Goal: Task Accomplishment & Management: Manage account settings

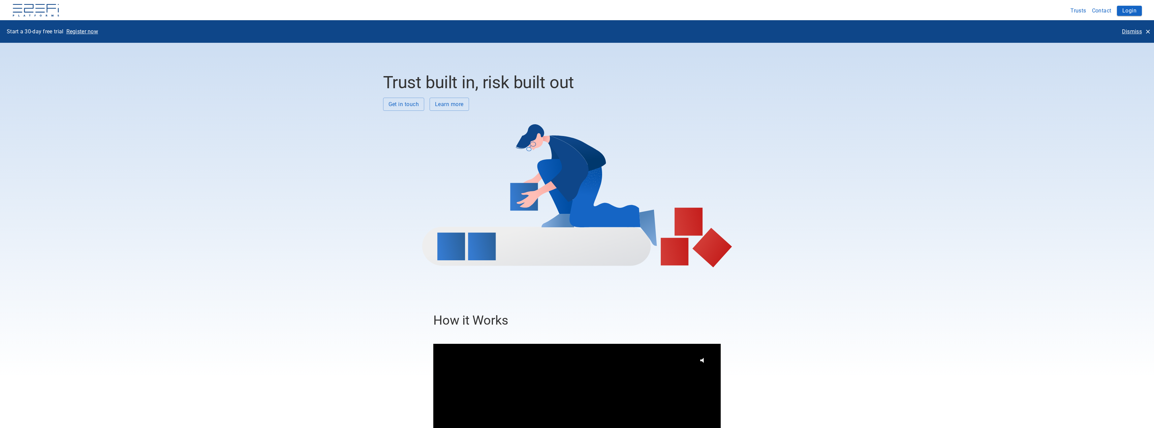
click at [1134, 33] on p "Dismiss" at bounding box center [1132, 32] width 20 height 8
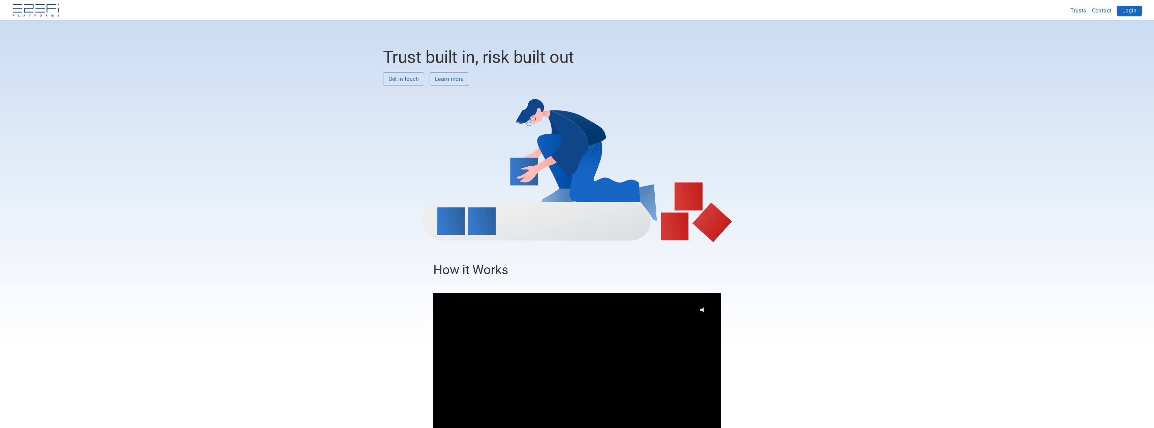
click at [1131, 11] on button "Login" at bounding box center [1129, 11] width 25 height 10
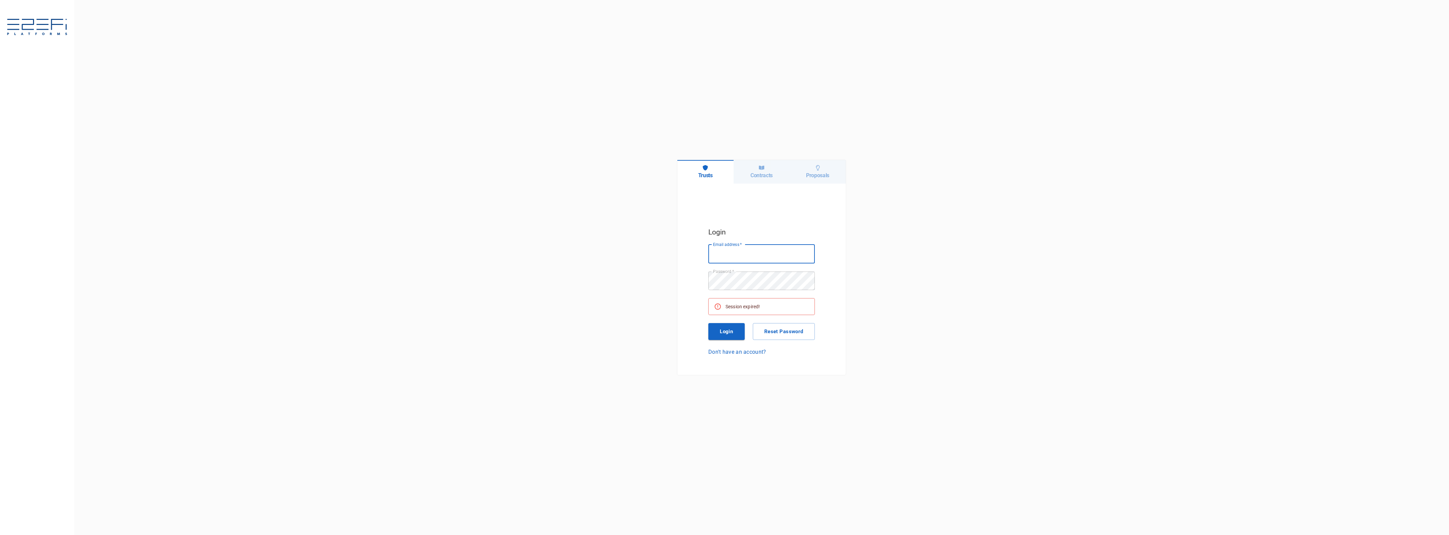
type input "jkennedy@boxandco.com.au"
click at [735, 328] on button "Login" at bounding box center [726, 331] width 36 height 17
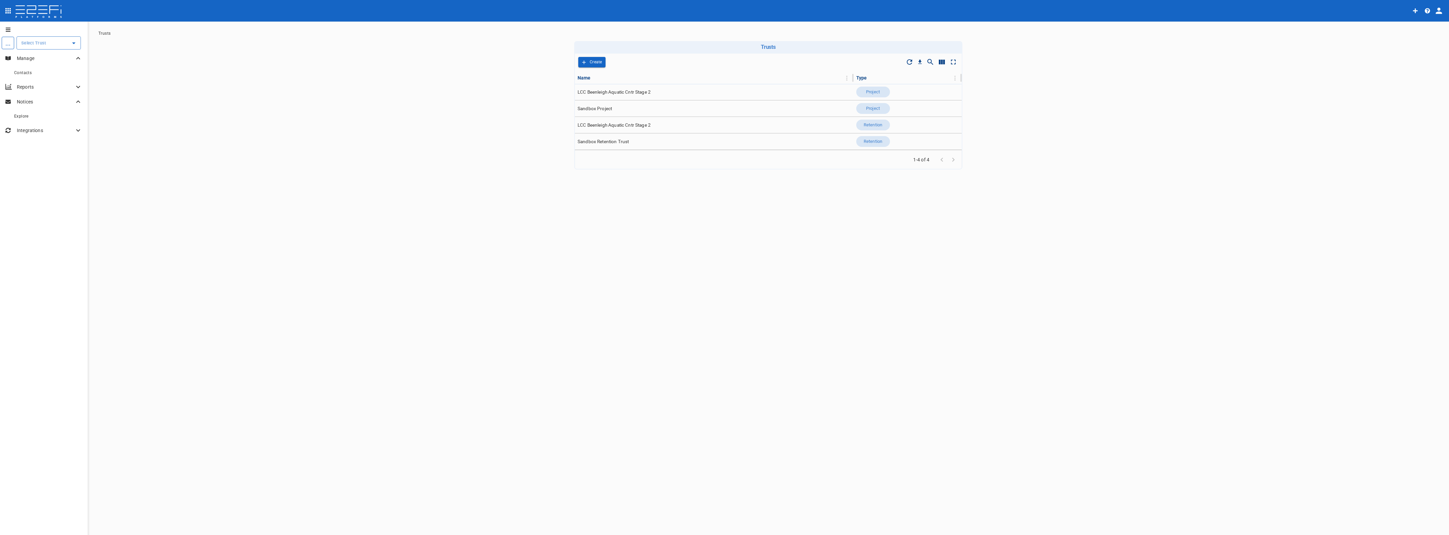
click at [31, 44] on input "text" at bounding box center [44, 42] width 48 height 7
click at [40, 75] on p "LCC Beenleigh A..." at bounding box center [33, 77] width 44 height 8
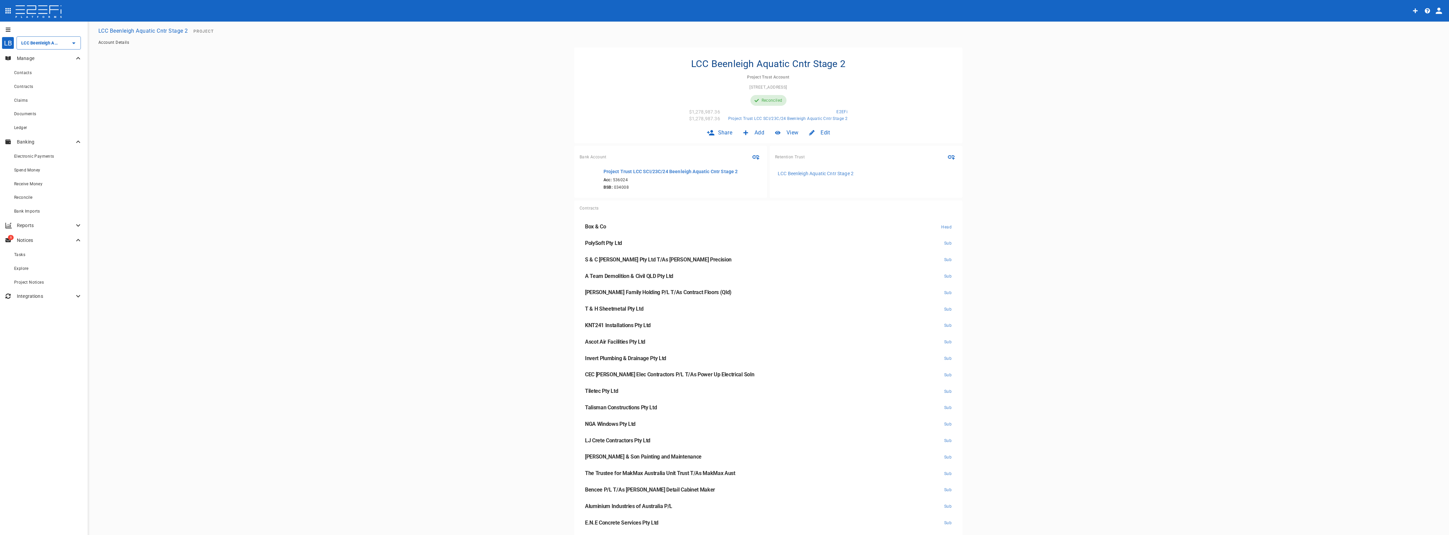
click at [24, 209] on span "Bank Imports" at bounding box center [27, 211] width 26 height 5
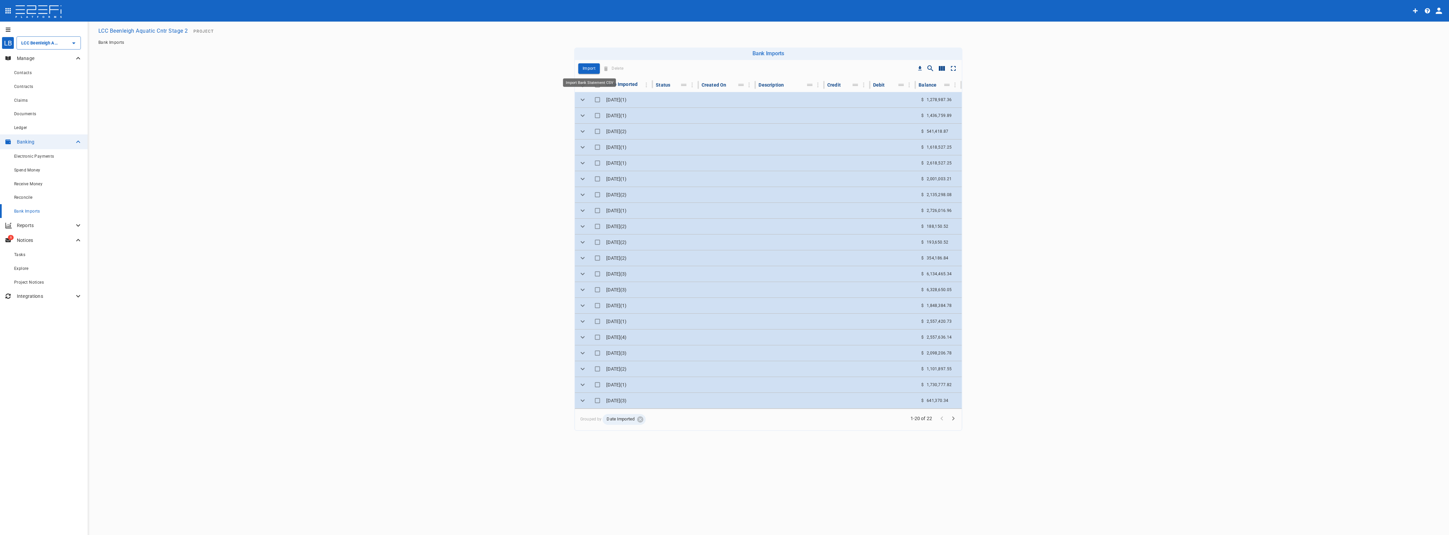
click at [590, 67] on p "Import" at bounding box center [589, 69] width 13 height 8
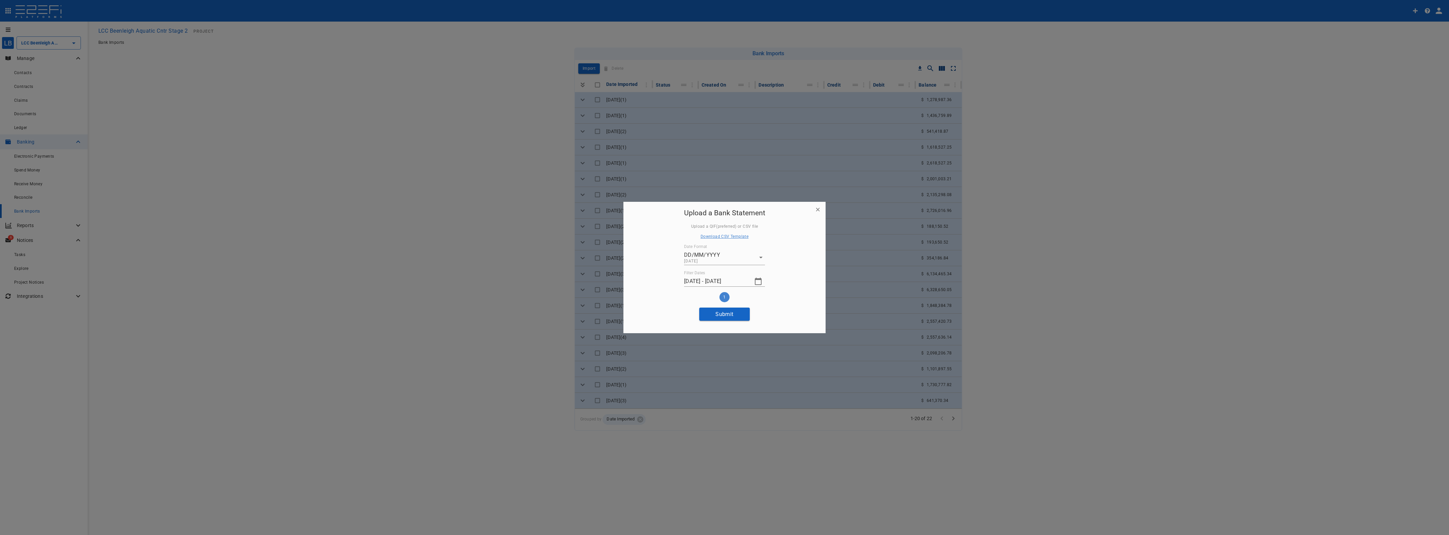
click at [758, 280] on icon "button" at bounding box center [758, 281] width 7 height 7
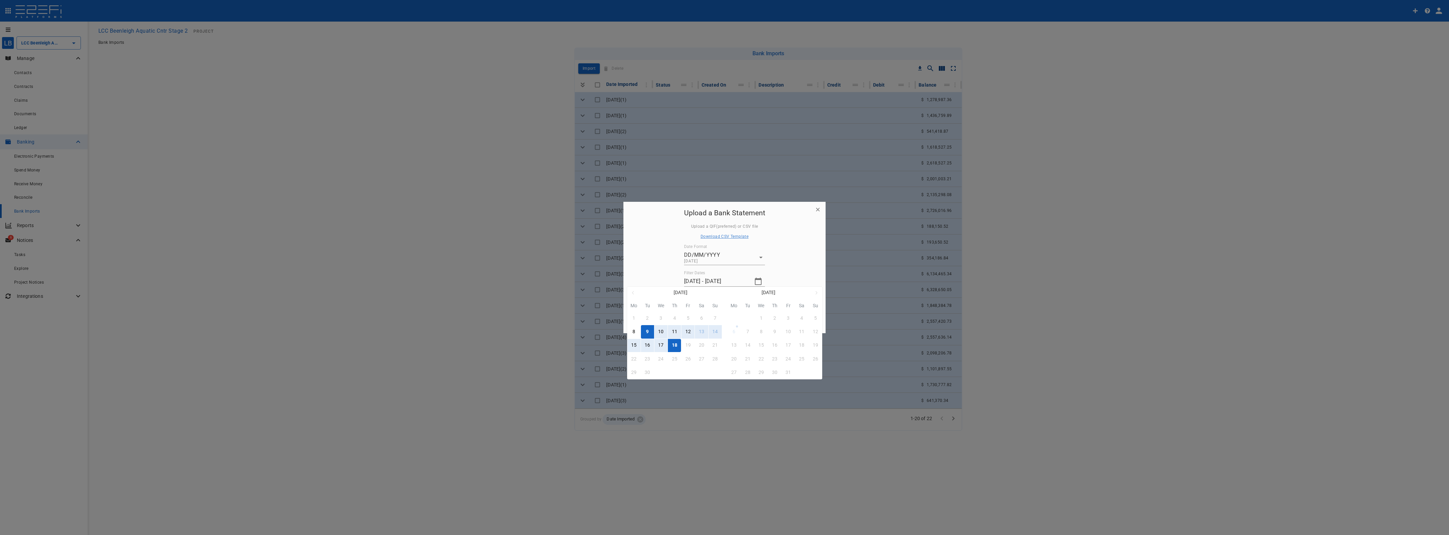
click at [646, 329] on div "9" at bounding box center [647, 331] width 3 height 7
click at [662, 344] on div "17" at bounding box center [660, 345] width 5 height 7
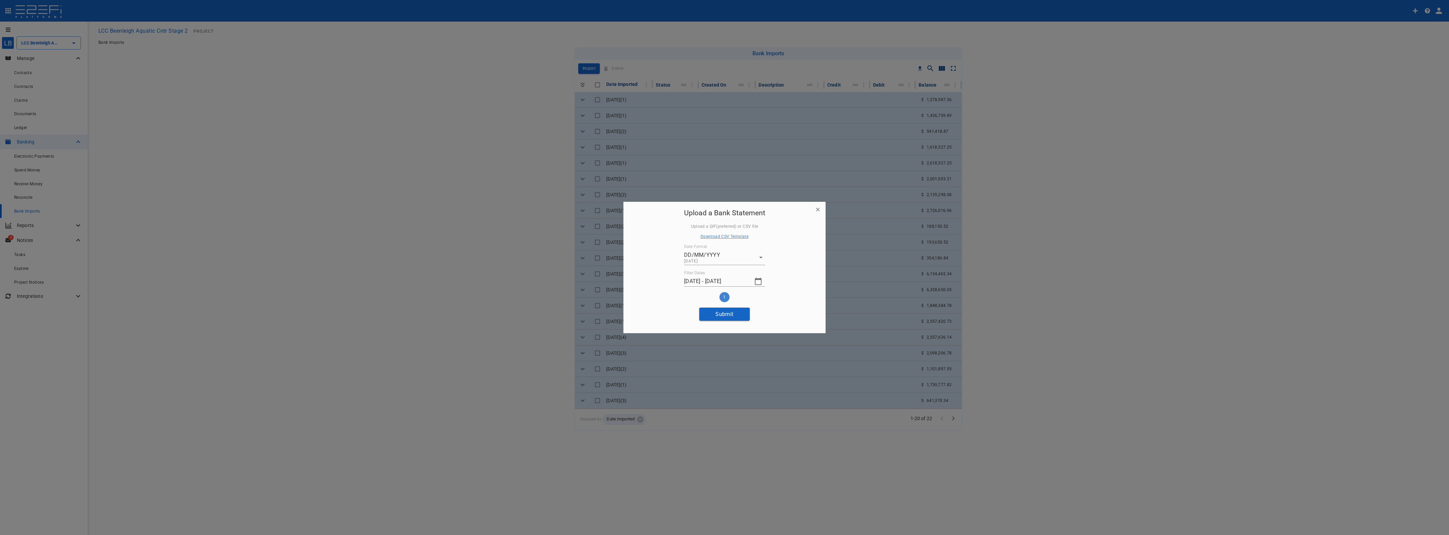
click at [730, 312] on button "Submit" at bounding box center [724, 314] width 51 height 13
type input "18/09/2025 - 18/09/2025"
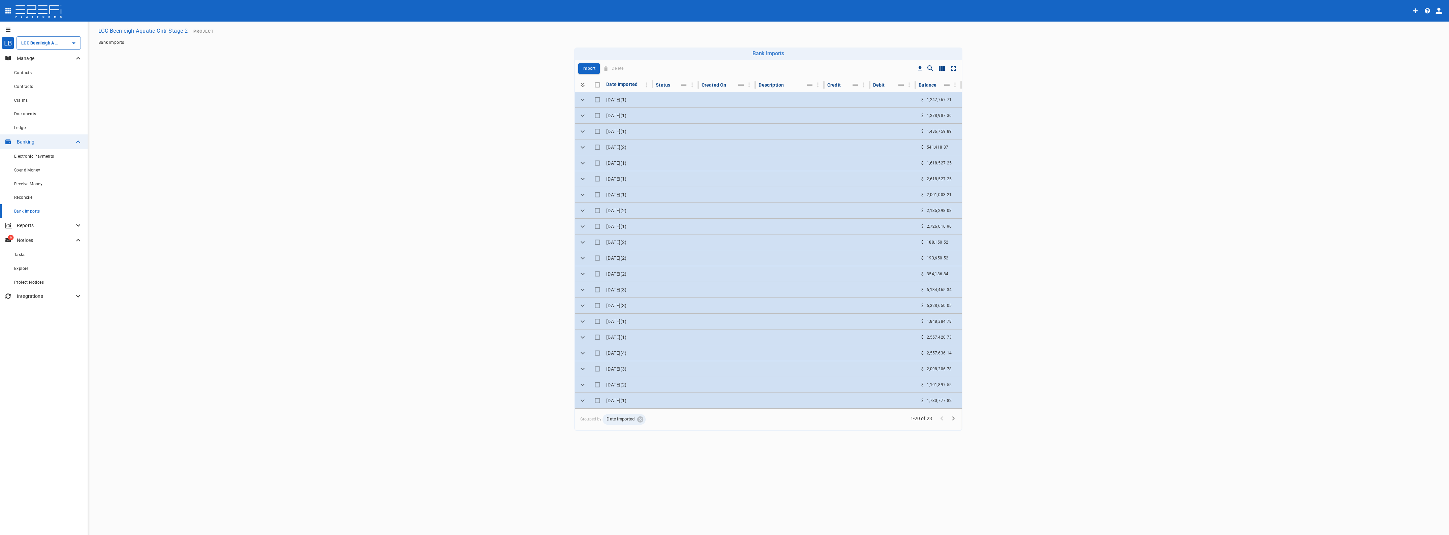
click at [21, 193] on div "Reconcile" at bounding box center [48, 197] width 68 height 8
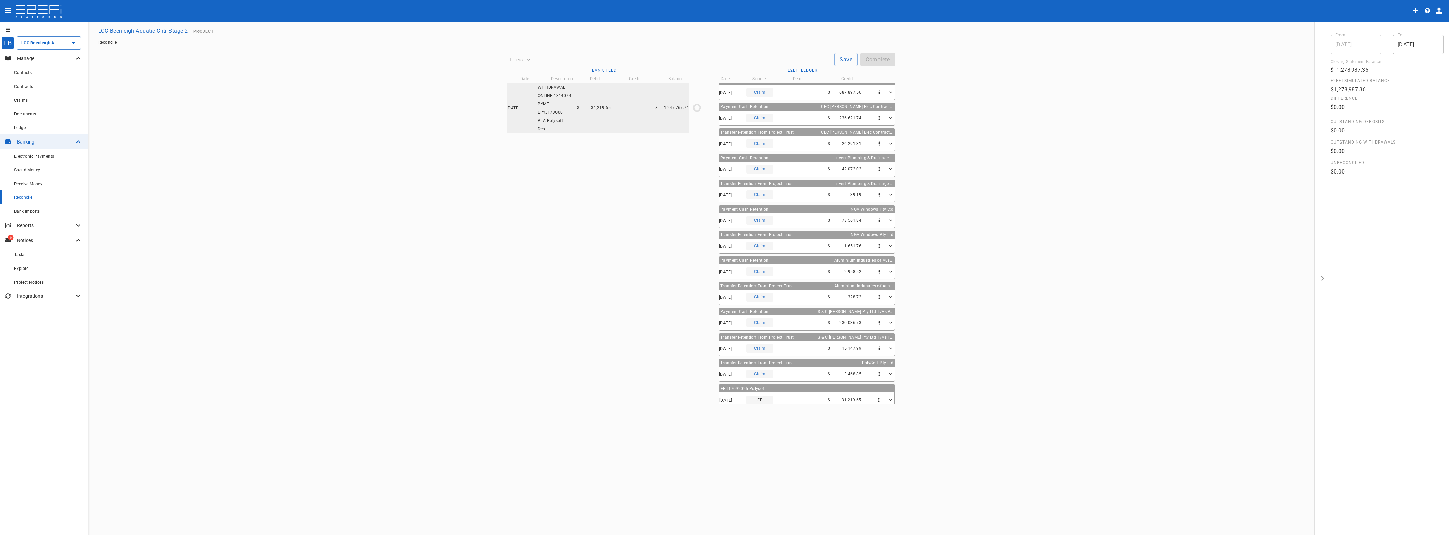
scroll to position [217, 0]
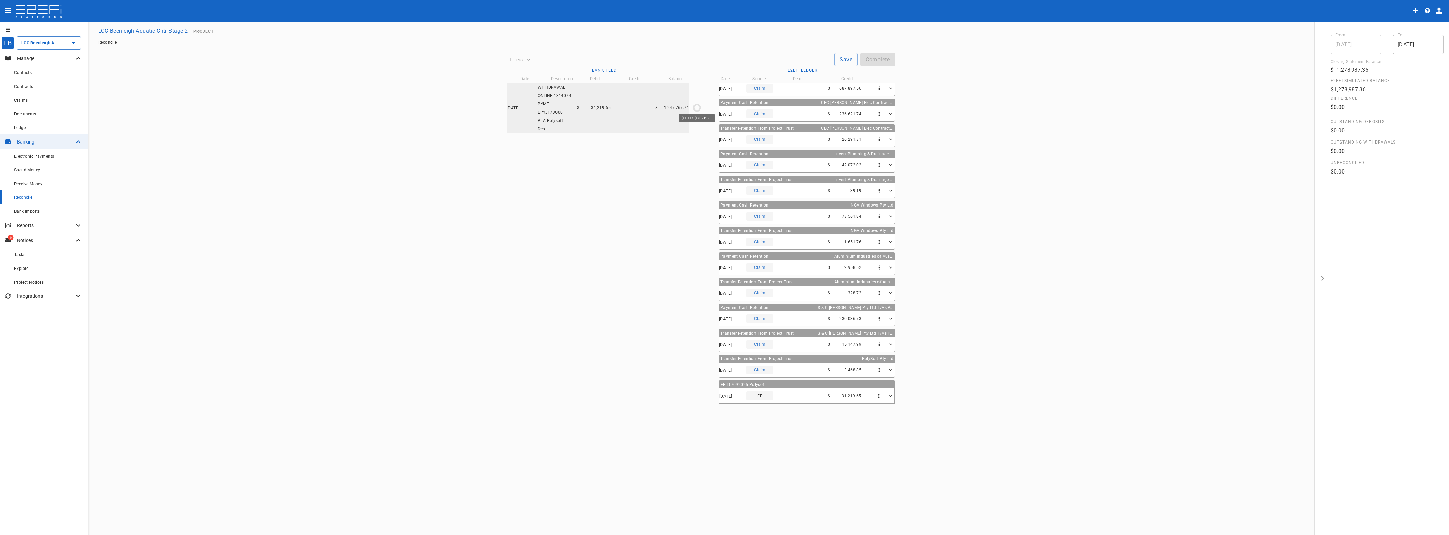
click at [695, 104] on icon "$0.00 / $31,219.65" at bounding box center [697, 108] width 10 height 10
click at [715, 392] on icon at bounding box center [713, 391] width 6 height 6
type input "17/09/2025"
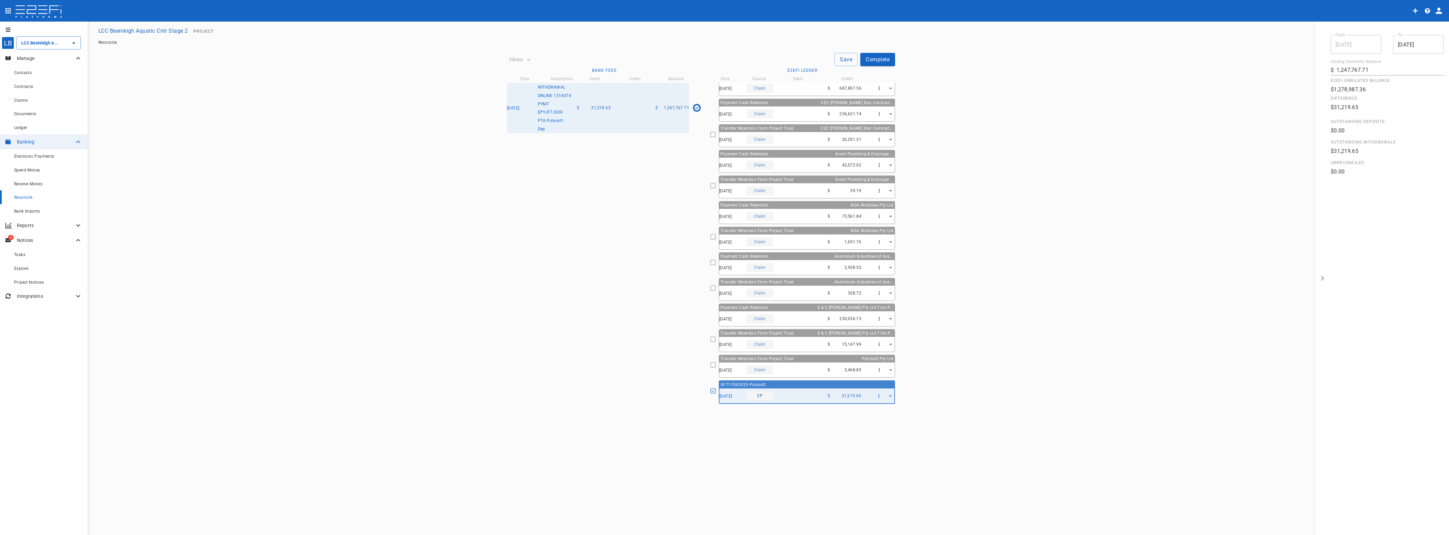
click at [850, 60] on button "Save" at bounding box center [845, 59] width 23 height 13
click at [871, 60] on button "Complete" at bounding box center [877, 59] width 35 height 13
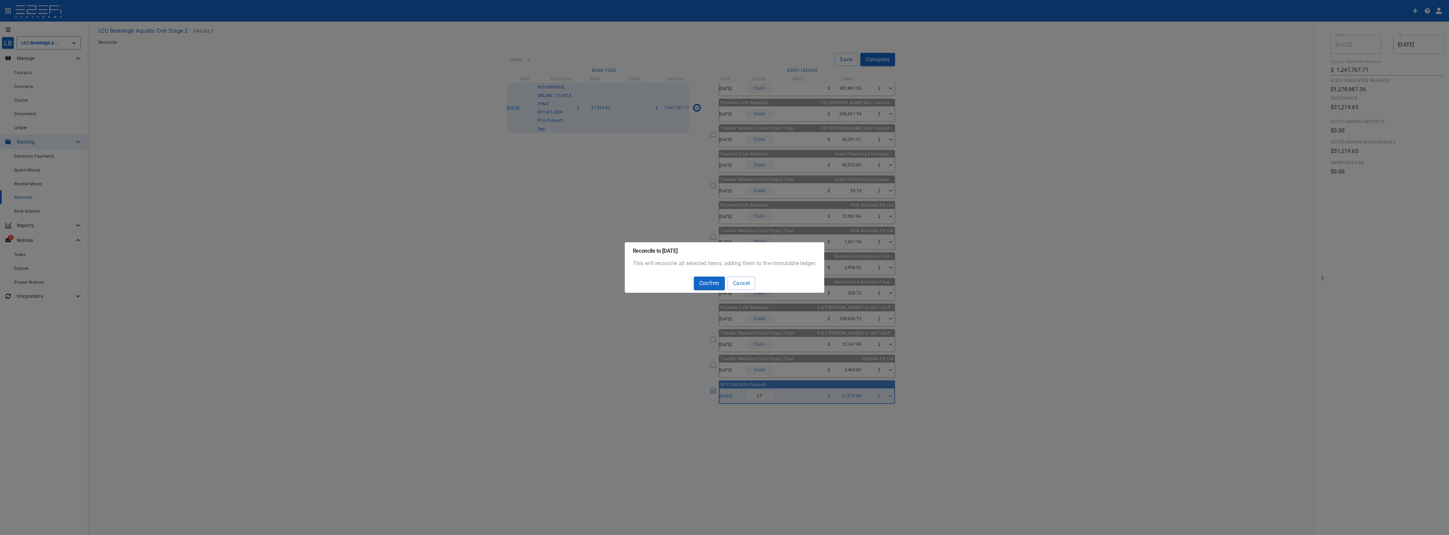
click at [711, 283] on button "Confirm" at bounding box center [709, 283] width 31 height 13
type input "1,278,987.36"
type input "18/09/2025"
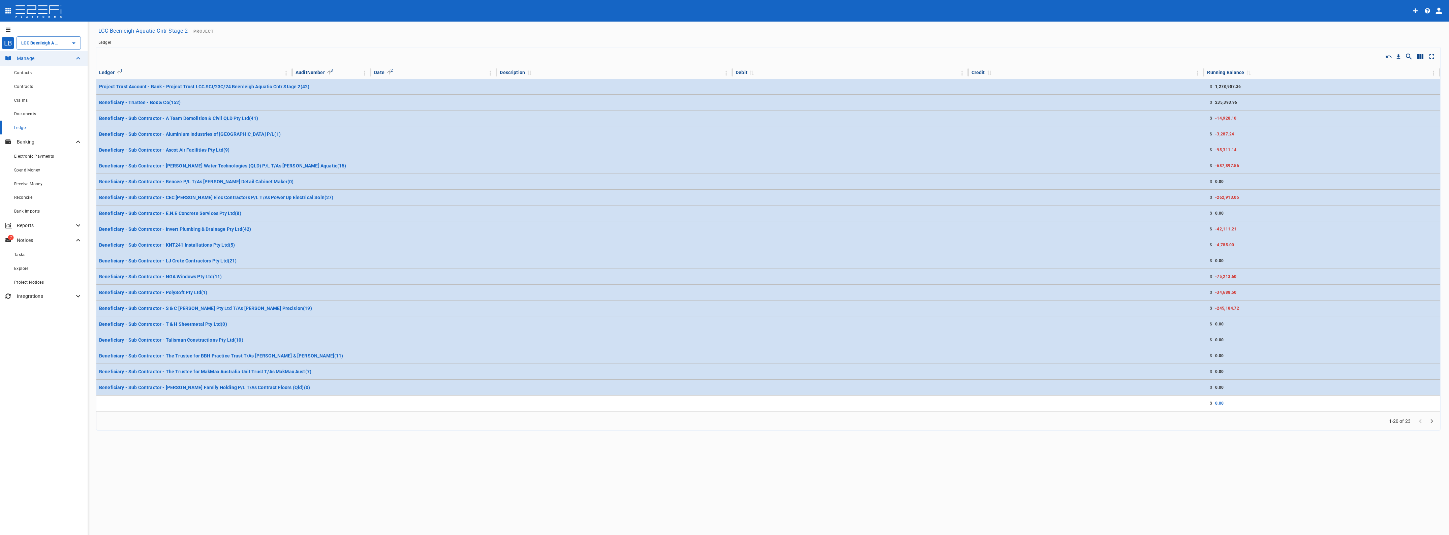
click at [26, 196] on span "Reconcile" at bounding box center [23, 197] width 19 height 5
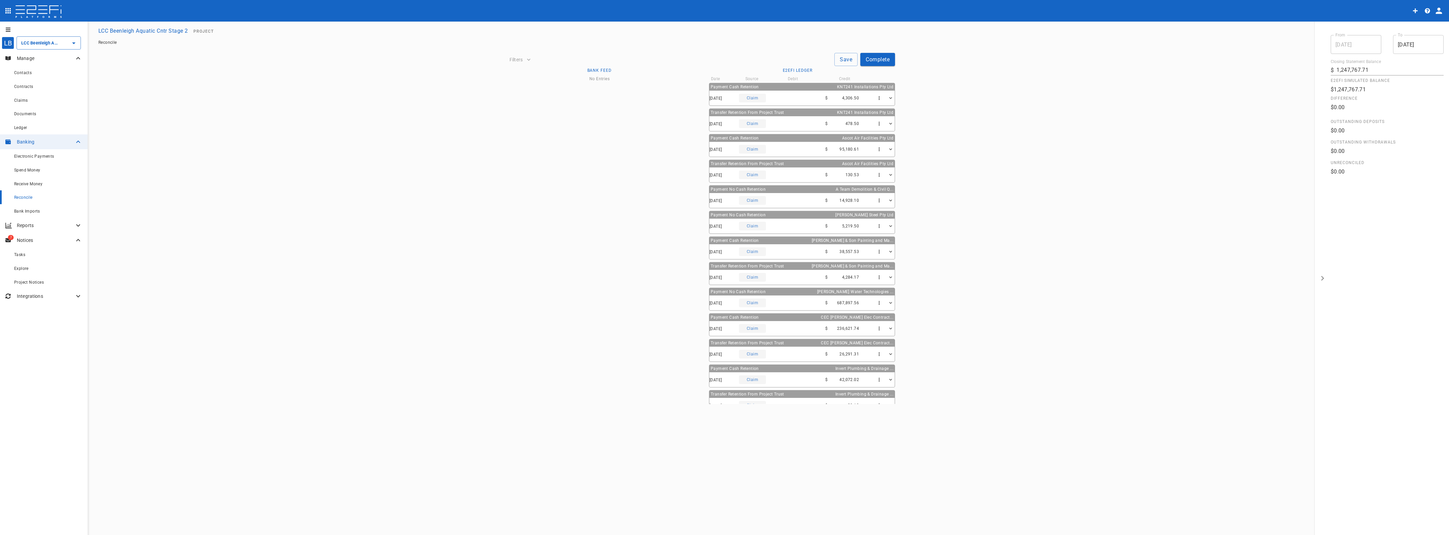
click at [38, 283] on span "Project Notices" at bounding box center [29, 282] width 30 height 5
click at [27, 238] on div at bounding box center [724, 267] width 1449 height 535
click at [26, 239] on p "Notices" at bounding box center [45, 240] width 57 height 7
click at [23, 253] on span "Tasks" at bounding box center [19, 254] width 11 height 5
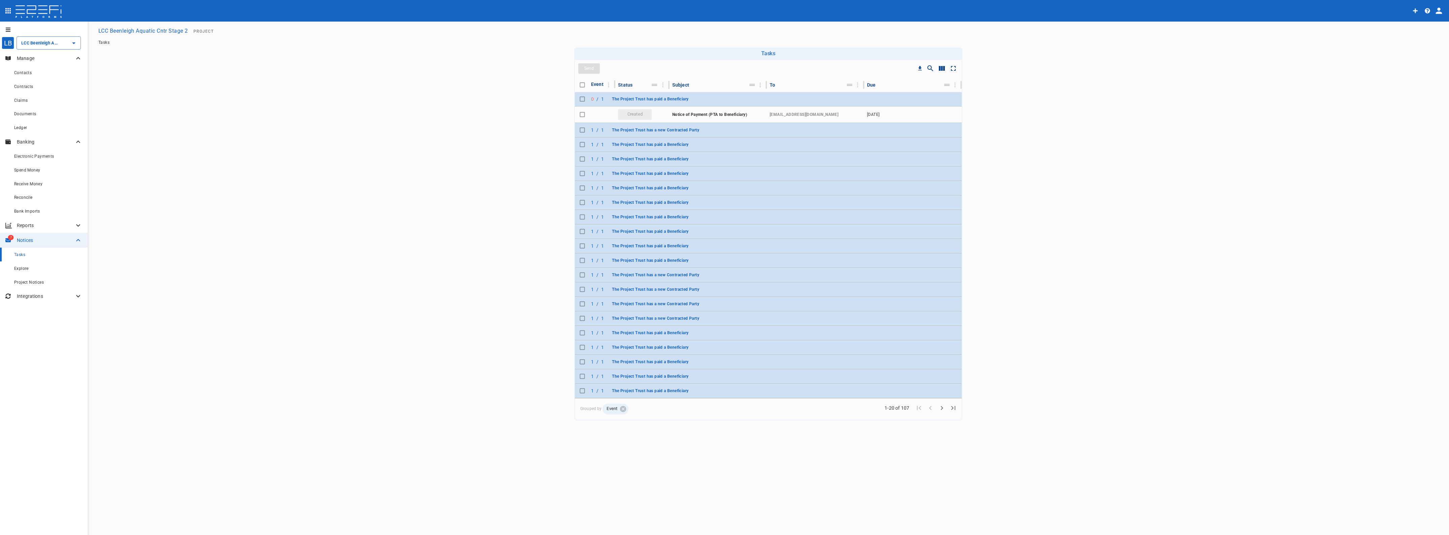
click at [579, 99] on input "Toggle select row" at bounding box center [581, 98] width 9 height 9
checkbox input "true"
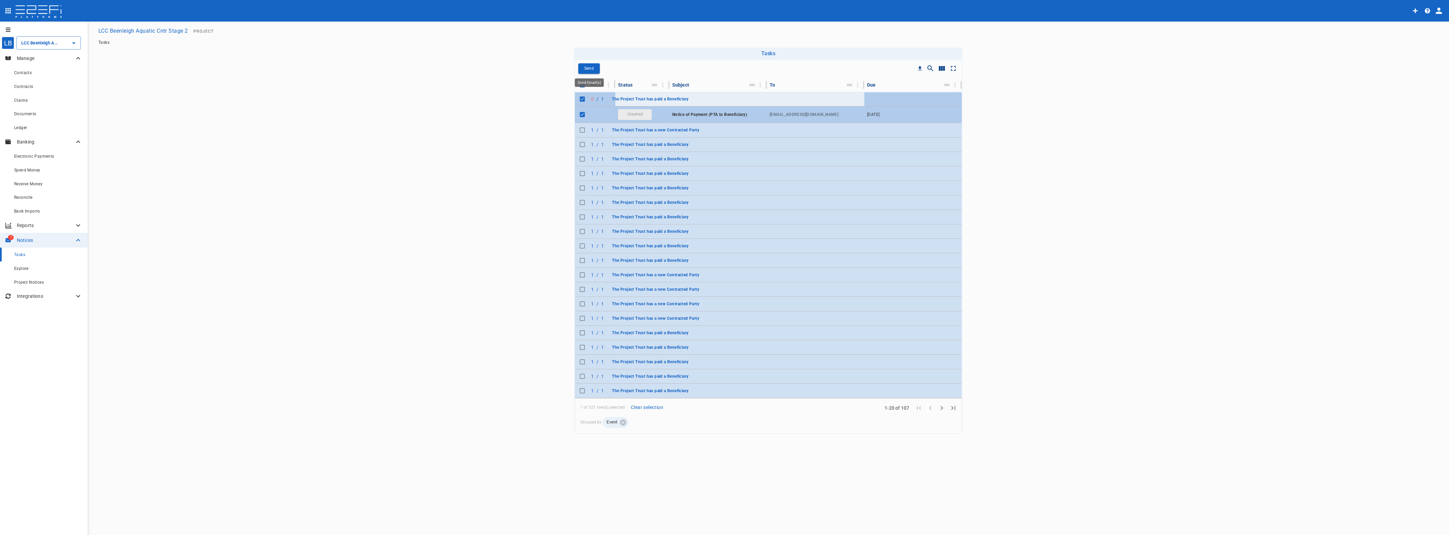
click at [587, 68] on p "Send" at bounding box center [588, 69] width 9 height 8
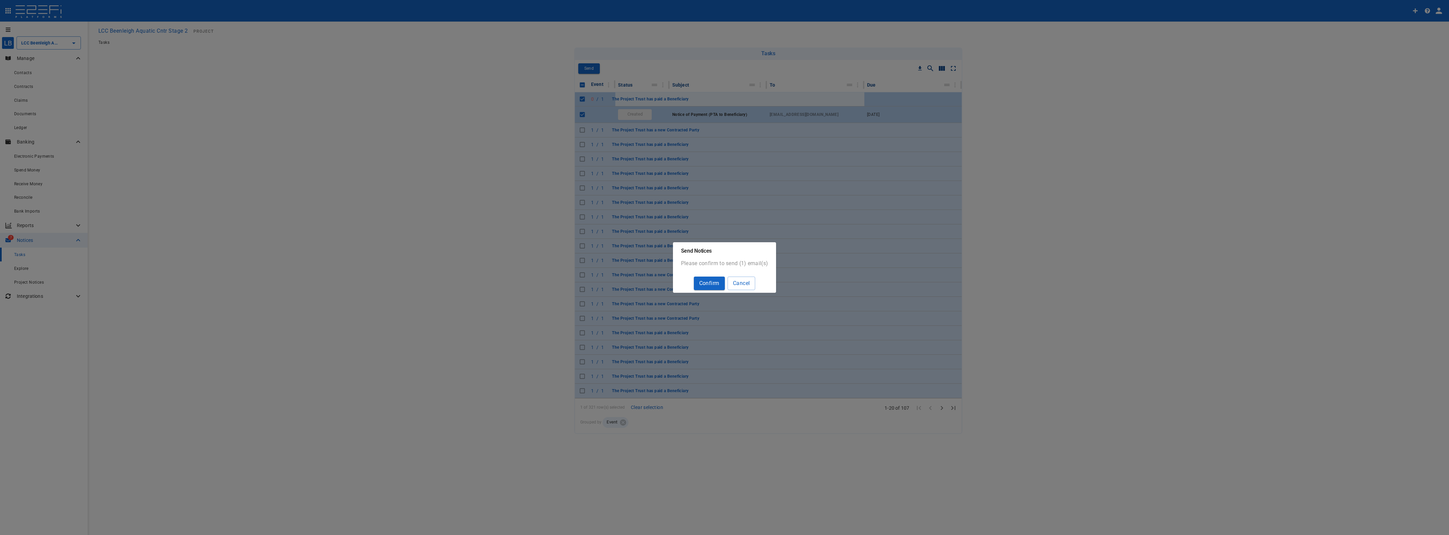
click at [707, 283] on button "Confirm" at bounding box center [709, 283] width 31 height 13
checkbox input "false"
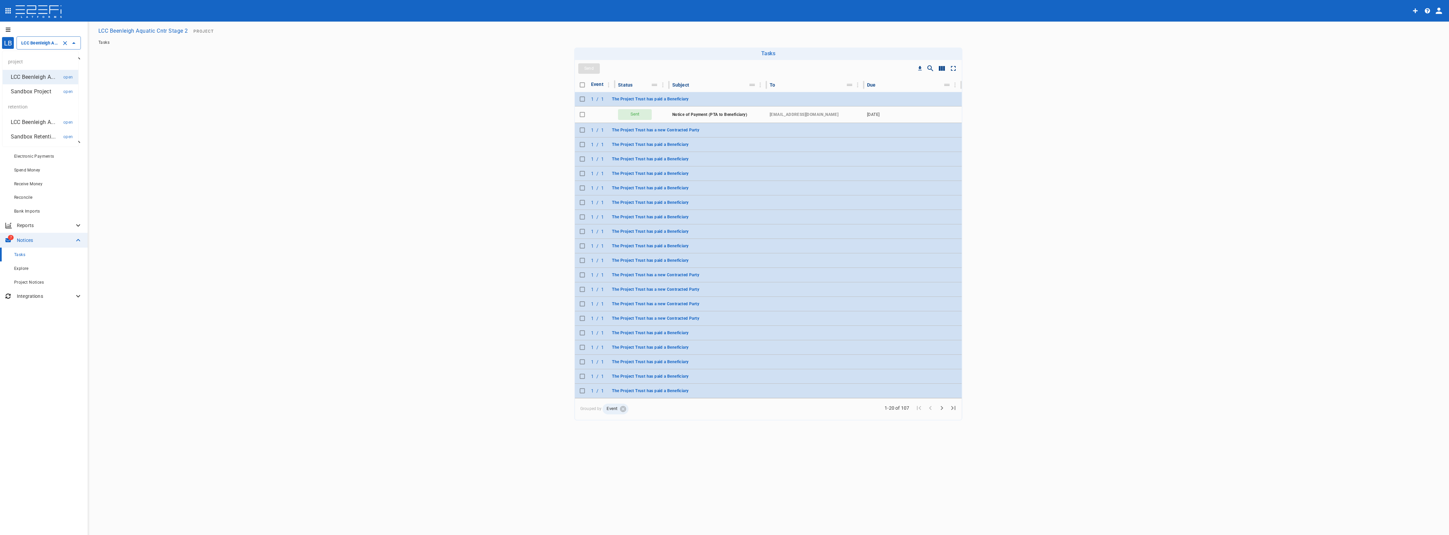
click at [39, 44] on input "LCC Beenleigh Aquatic Cntr Stage 2" at bounding box center [39, 42] width 39 height 7
click at [33, 122] on p "LCC Beenleigh A..." at bounding box center [33, 122] width 44 height 8
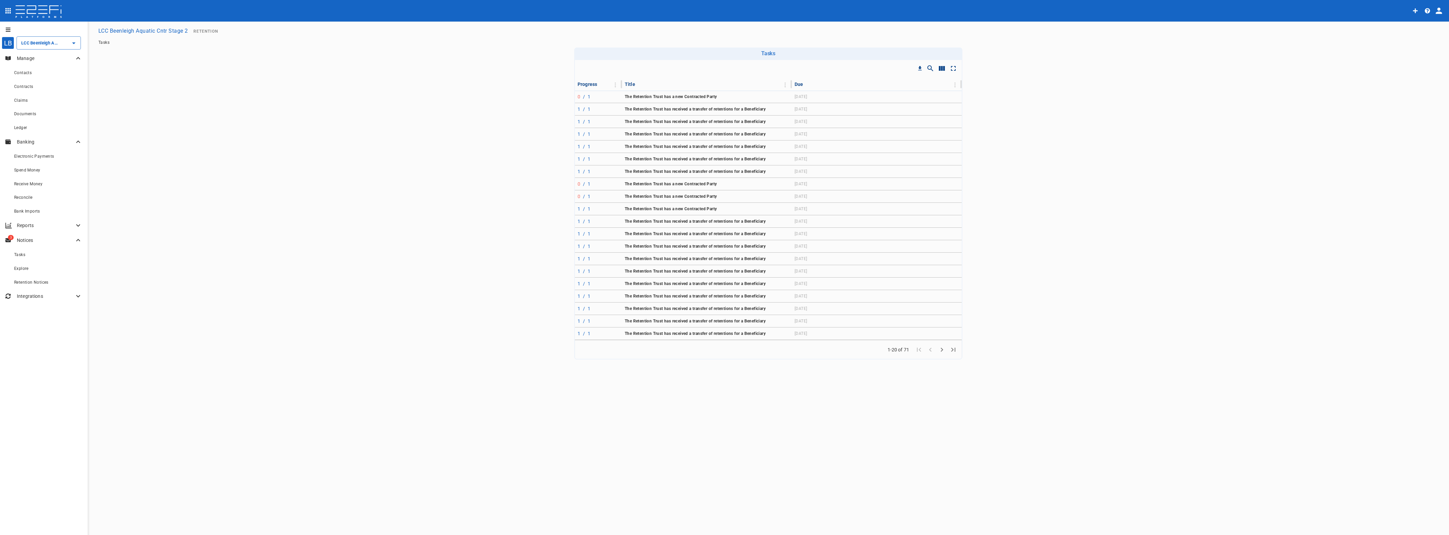
click at [635, 95] on span "The Retention Trust has a new Contracted Party" at bounding box center [671, 96] width 92 height 5
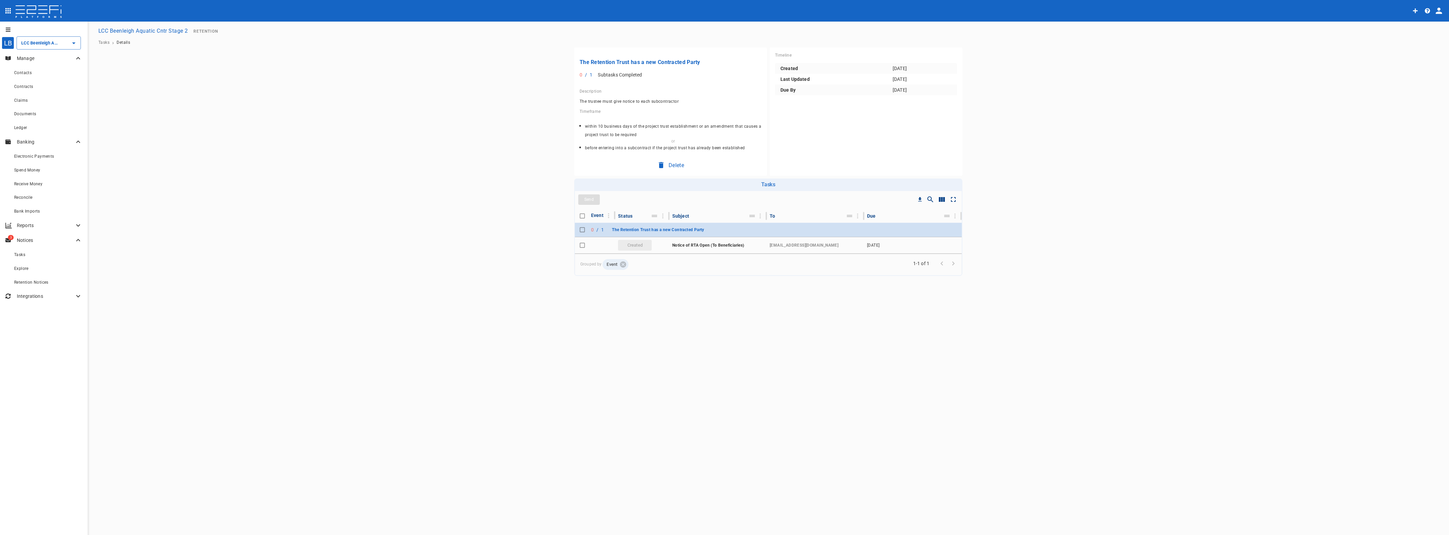
click at [22, 254] on span "Tasks" at bounding box center [19, 254] width 11 height 5
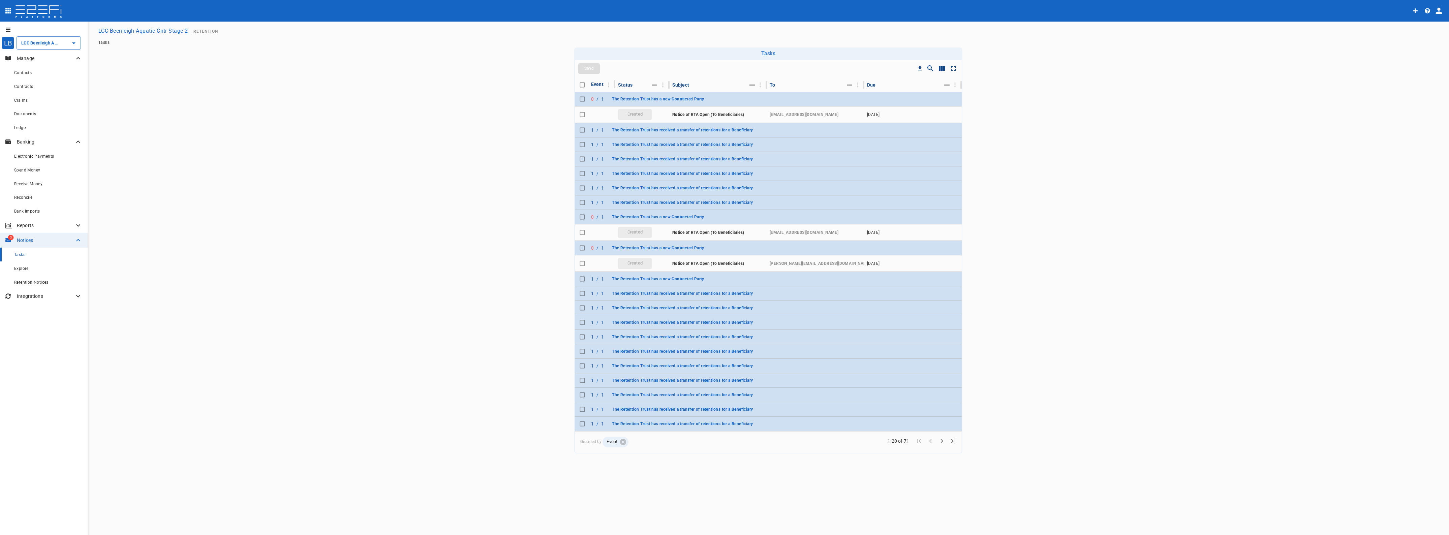
click at [583, 97] on input "Toggle select row" at bounding box center [581, 98] width 9 height 9
checkbox input "true"
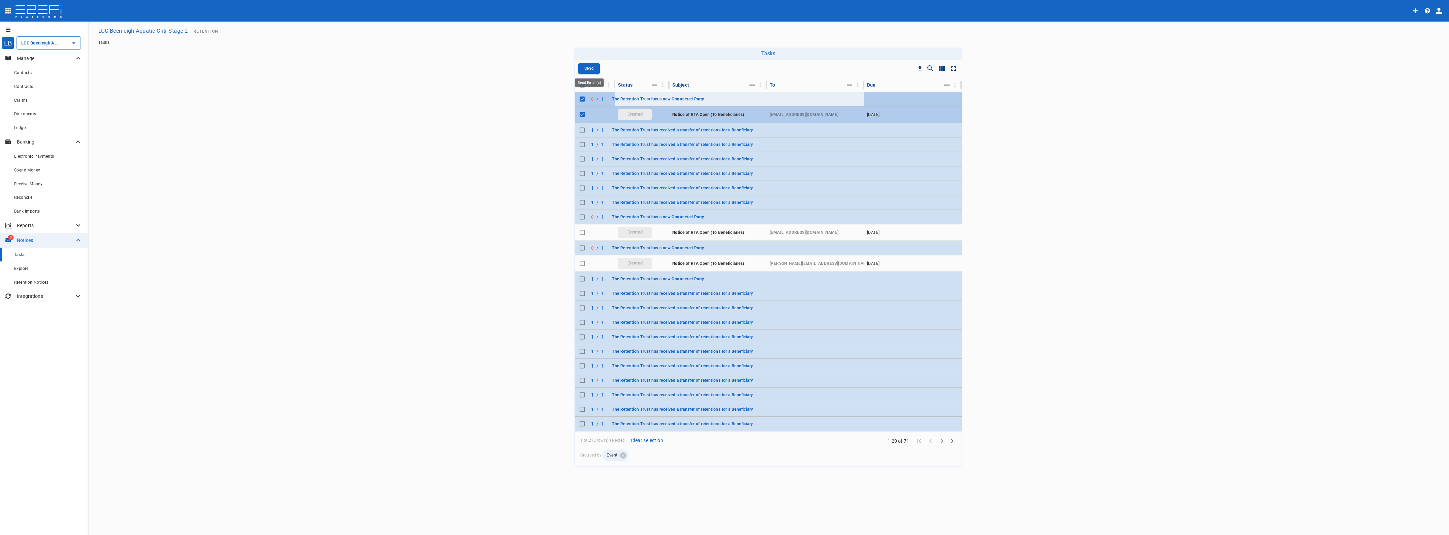
click at [590, 67] on p "Send" at bounding box center [588, 69] width 9 height 8
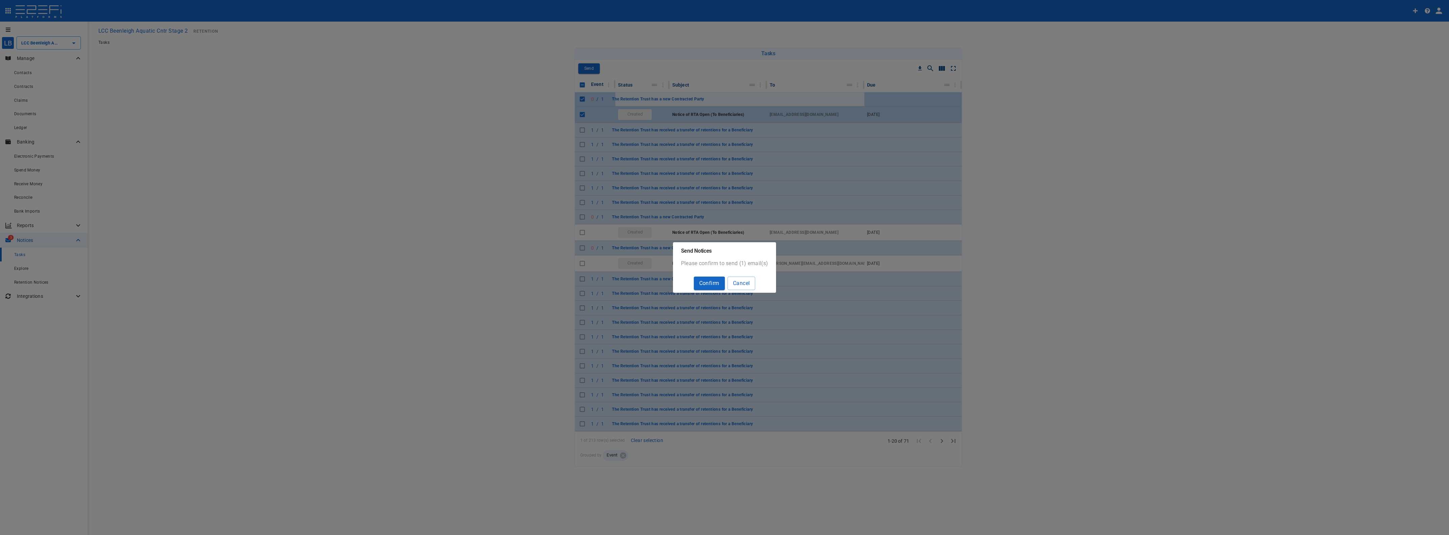
click at [708, 285] on button "Confirm" at bounding box center [709, 283] width 31 height 13
checkbox input "false"
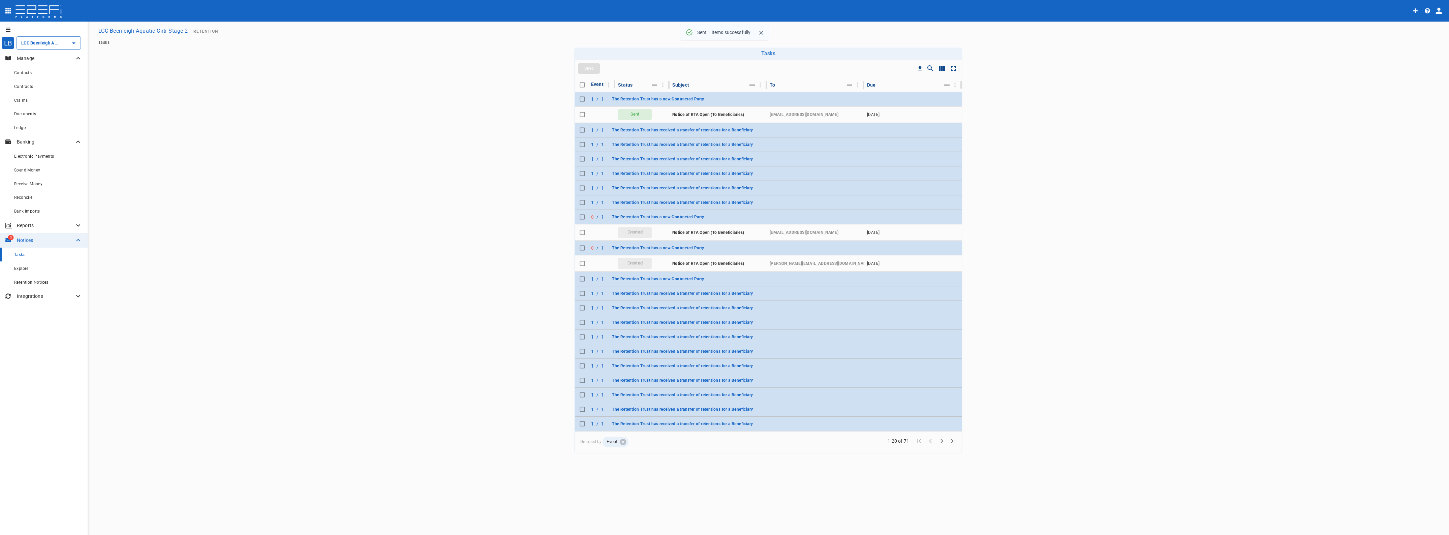
click at [628, 128] on span "The Retention Trust has received a transfer of retentions for a Beneficiary" at bounding box center [682, 130] width 141 height 5
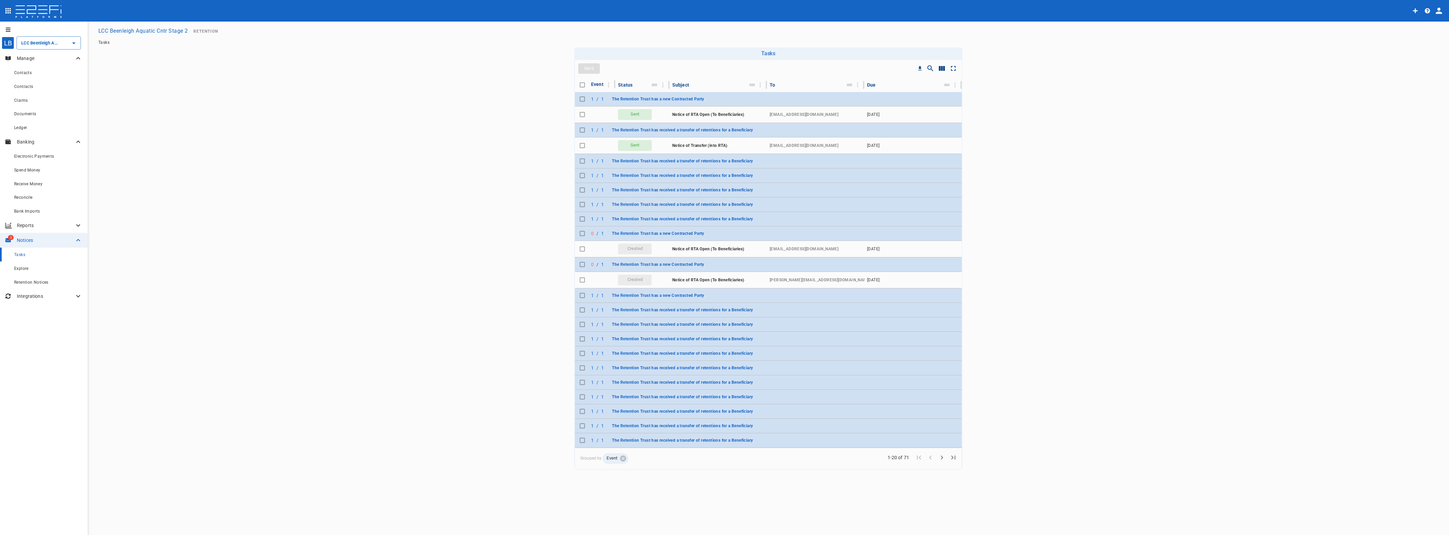
click at [580, 233] on input "Toggle select row" at bounding box center [581, 233] width 9 height 9
checkbox input "true"
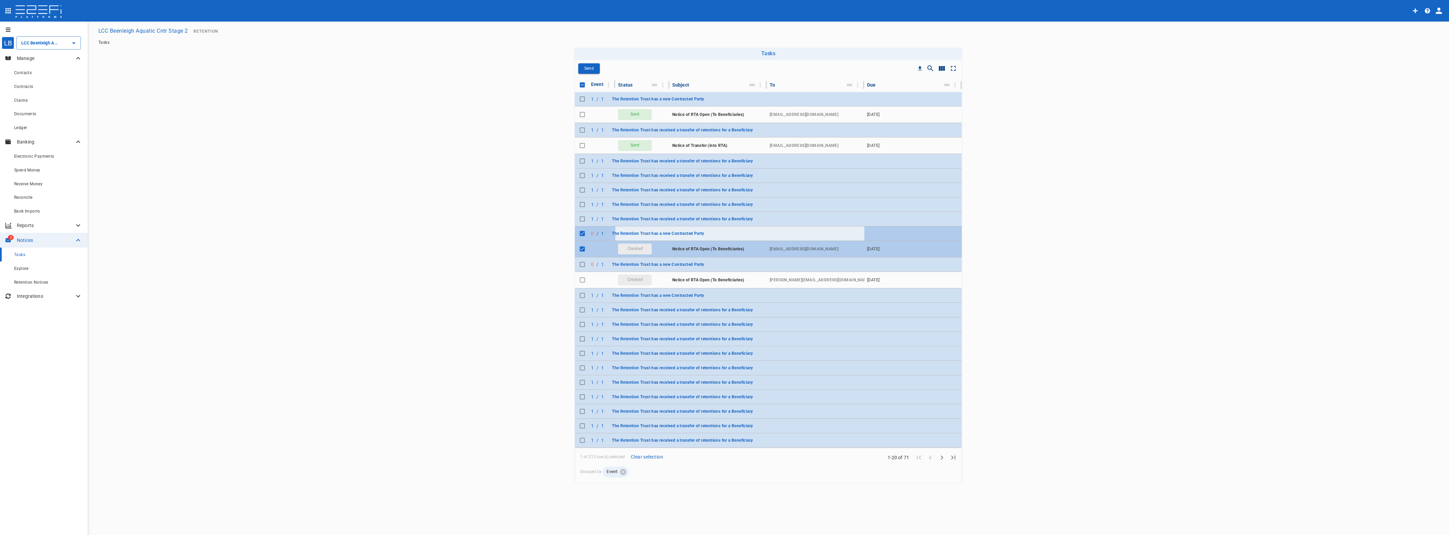
click at [582, 248] on input "Toggle select row" at bounding box center [581, 248] width 9 height 9
checkbox input "false"
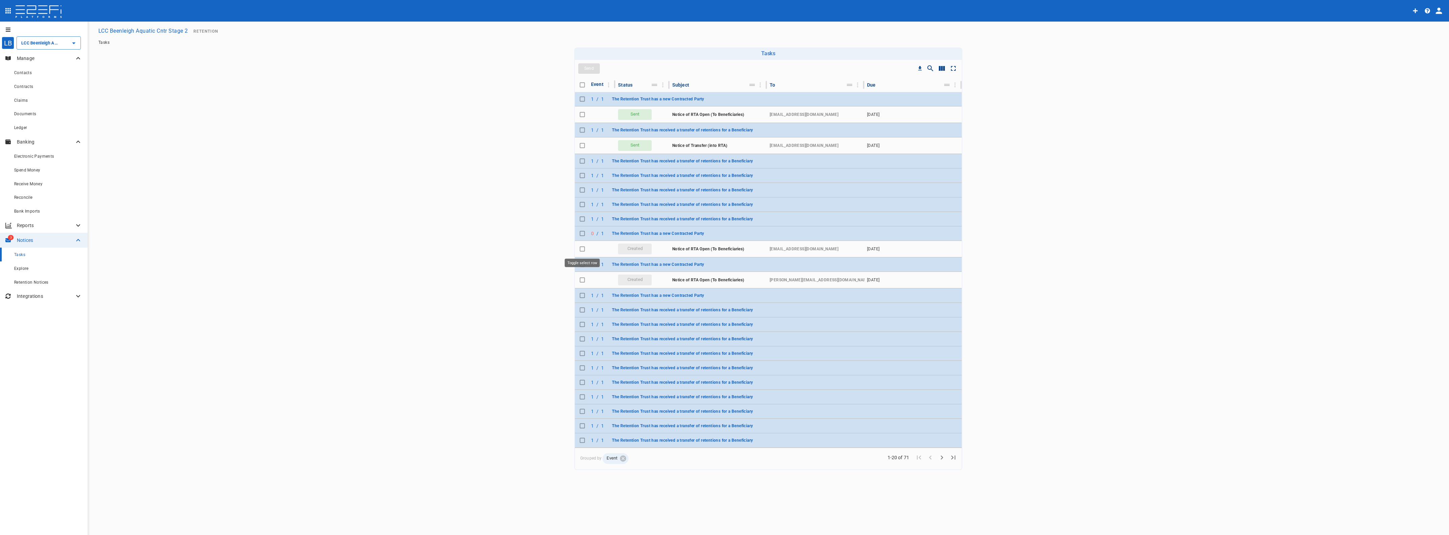
click at [580, 250] on input "Toggle select row" at bounding box center [581, 248] width 9 height 9
checkbox input "true"
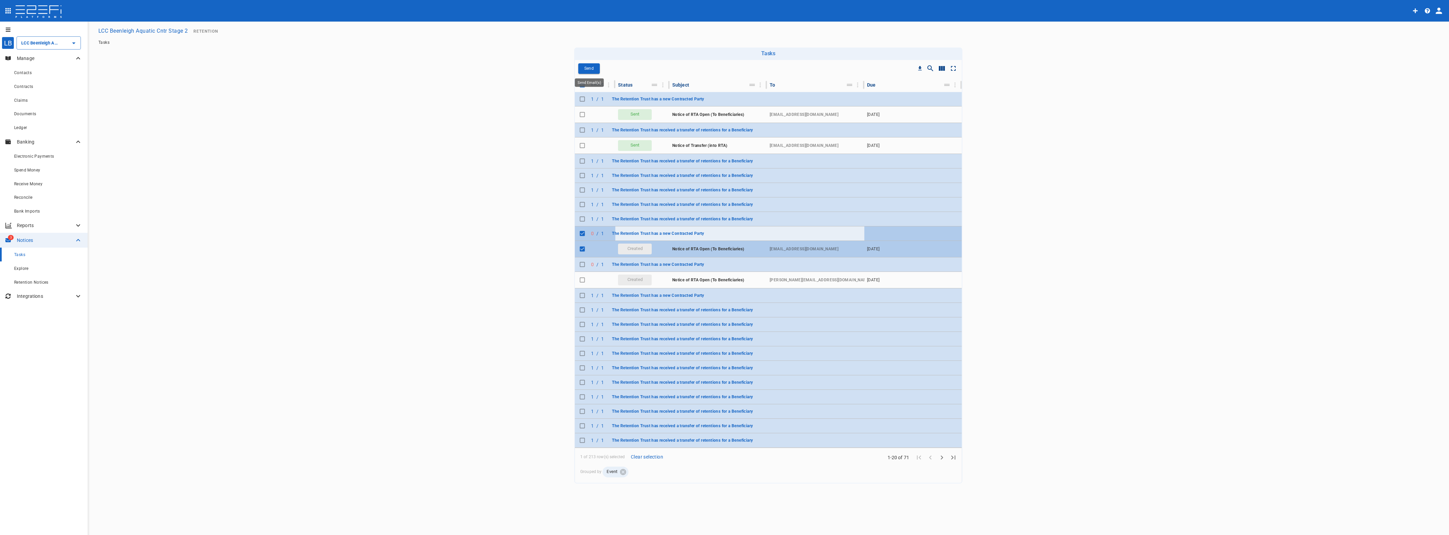
click at [590, 69] on p "Send" at bounding box center [588, 69] width 9 height 8
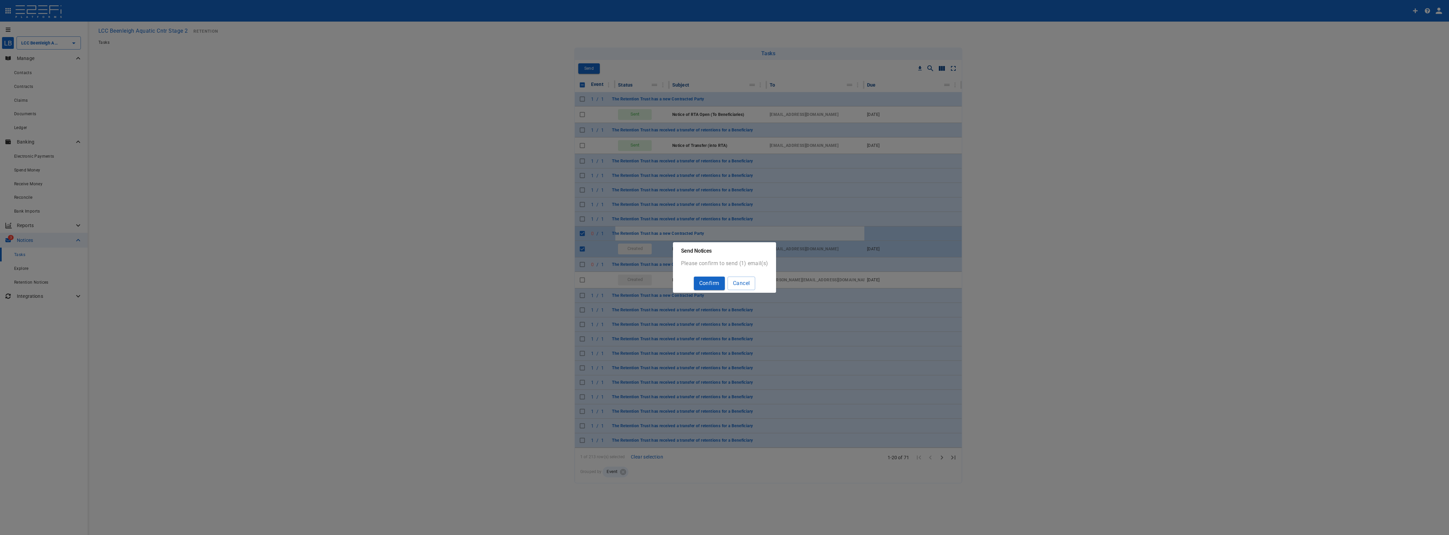
click at [706, 279] on button "Confirm" at bounding box center [709, 283] width 31 height 13
checkbox input "false"
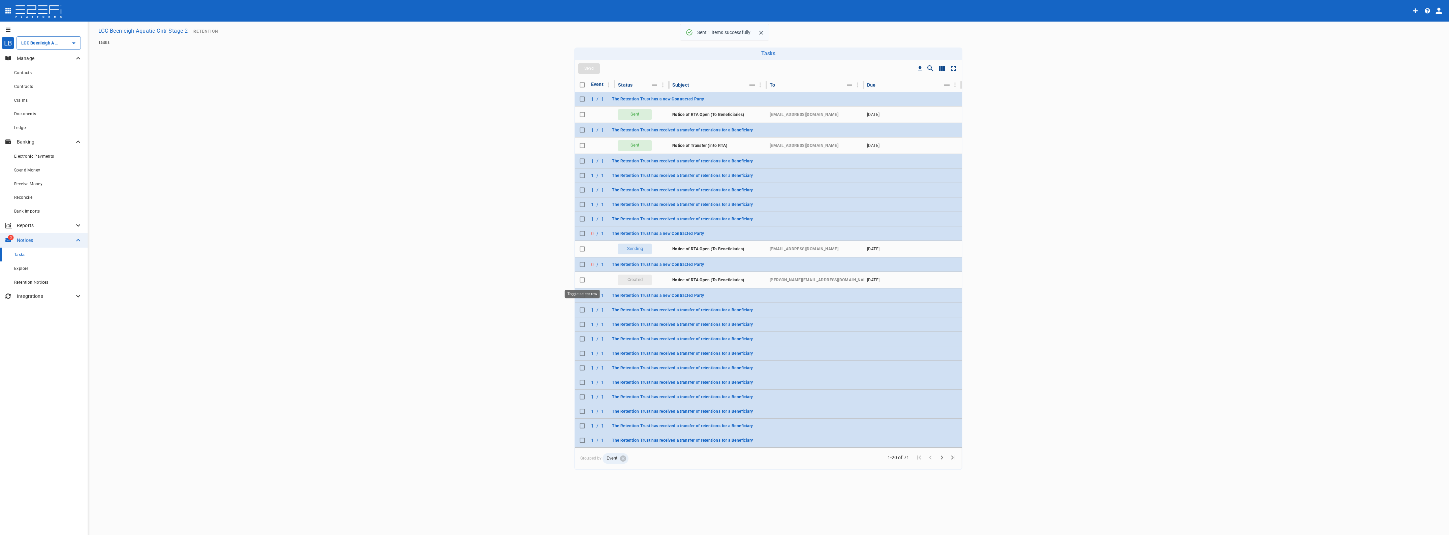
click at [582, 282] on input "Toggle select row" at bounding box center [581, 279] width 9 height 9
checkbox input "true"
click at [593, 68] on p "Send" at bounding box center [588, 69] width 9 height 8
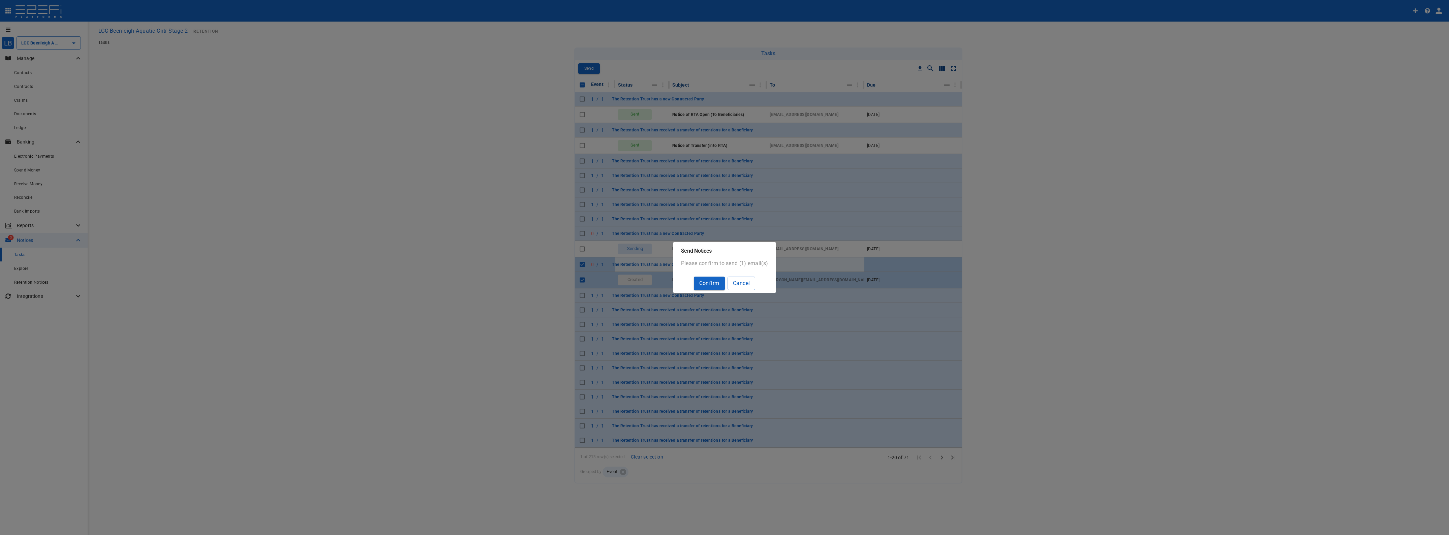
click at [715, 282] on button "Confirm" at bounding box center [709, 283] width 31 height 13
checkbox input "false"
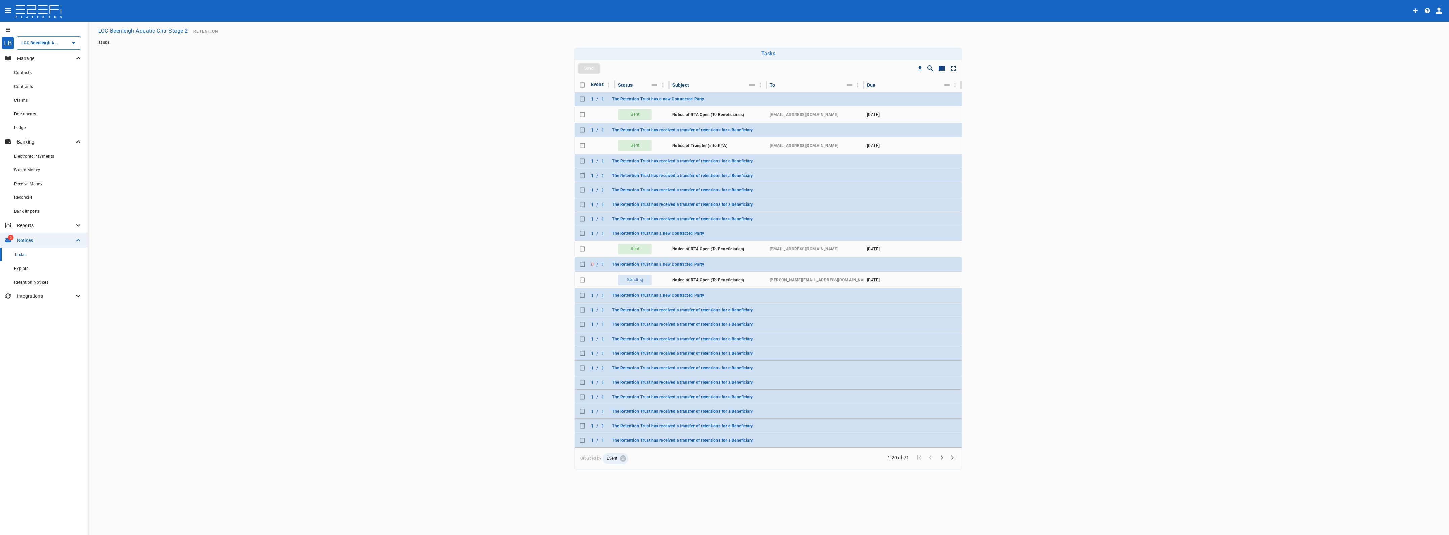
click at [774, 220] on tr "1 / 1 The Retention Trust has received a transfer of retentions for a Beneficia…" at bounding box center [768, 219] width 387 height 14
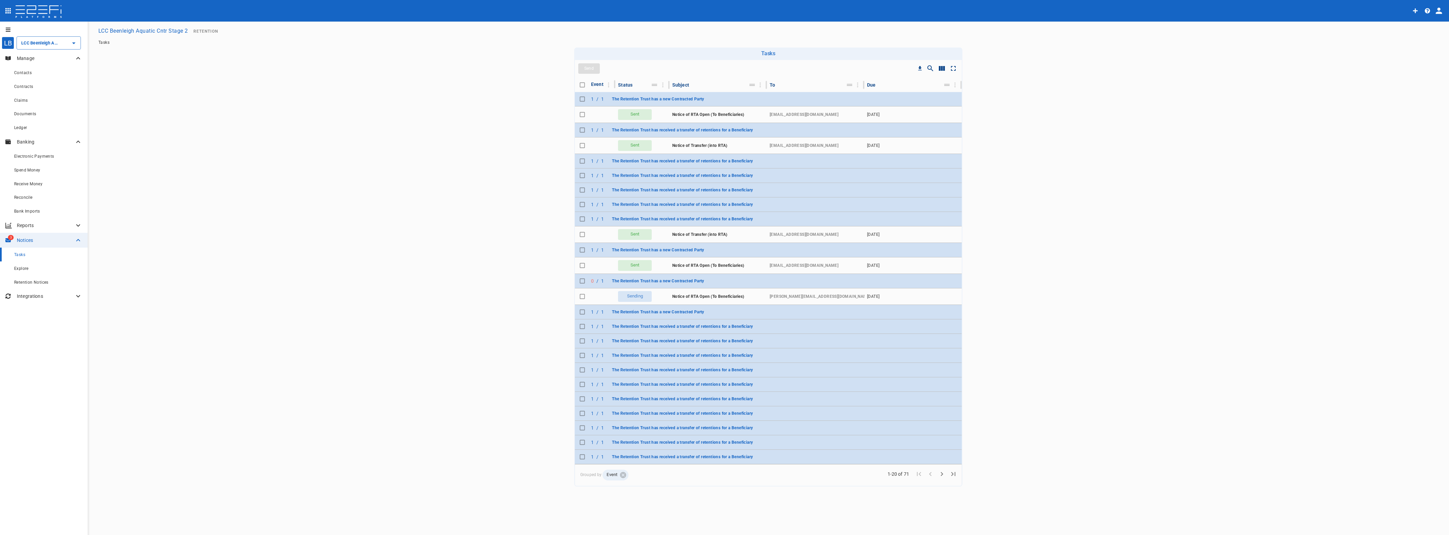
click at [774, 204] on tr "1 / 1 The Retention Trust has received a transfer of retentions for a Beneficia…" at bounding box center [768, 204] width 387 height 14
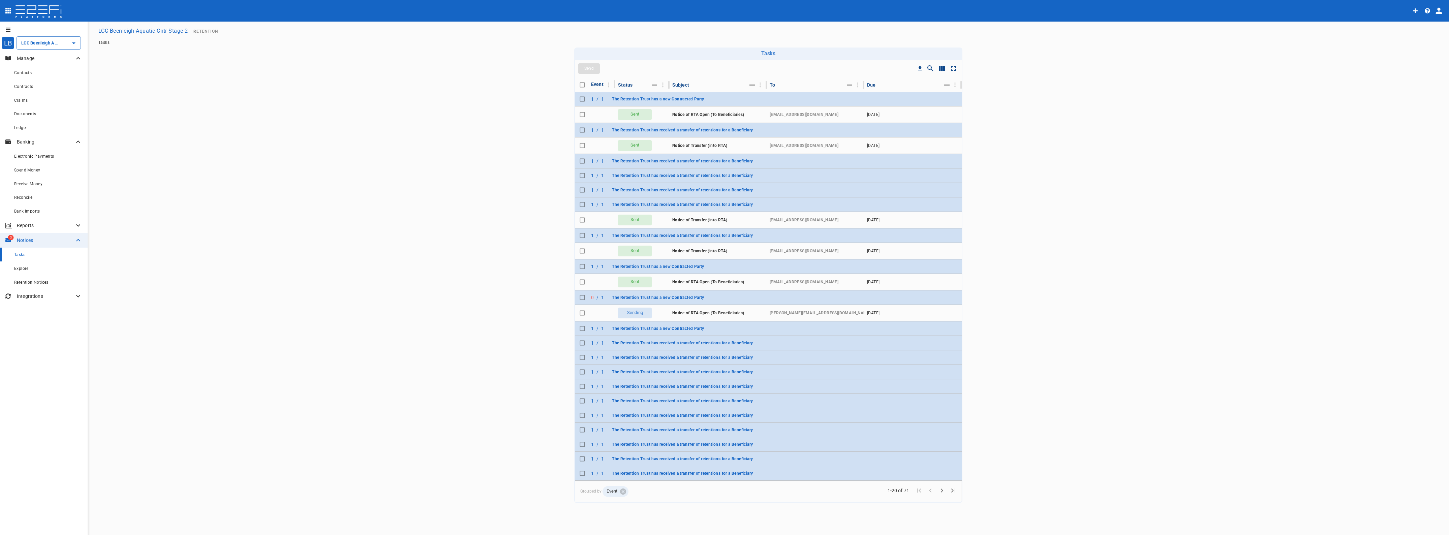
click at [780, 190] on tr "1 / 1 The Retention Trust has received a transfer of retentions for a Beneficia…" at bounding box center [768, 190] width 387 height 14
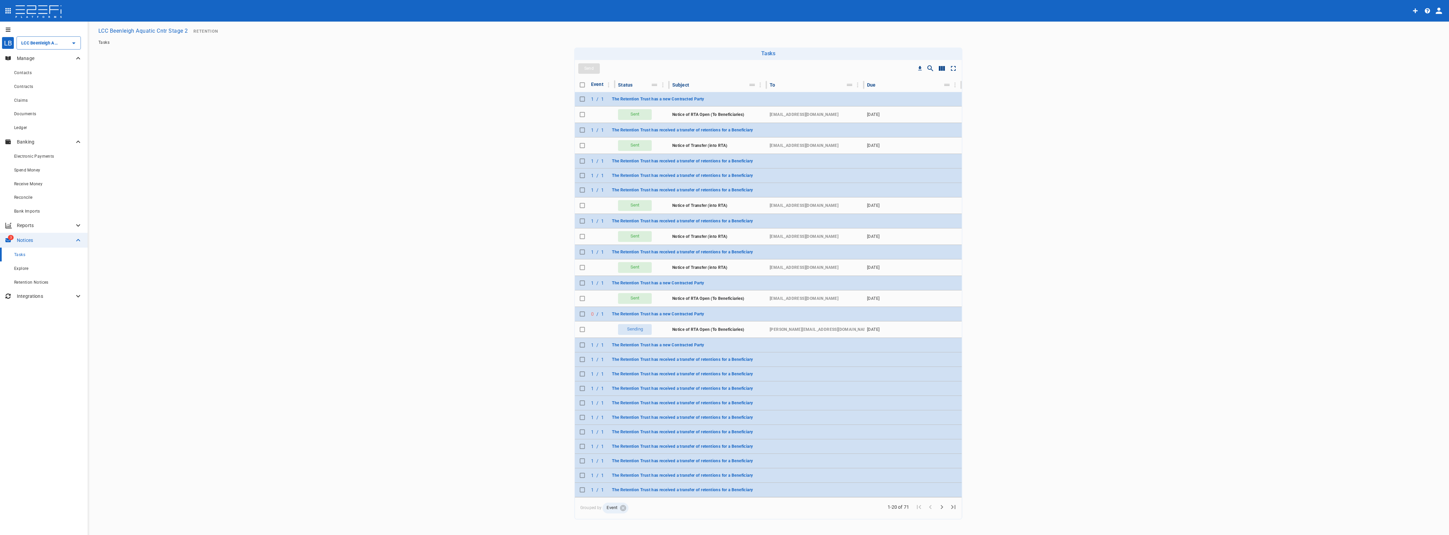
click at [783, 174] on tr "1 / 1 The Retention Trust has received a transfer of retentions for a Beneficia…" at bounding box center [768, 175] width 387 height 14
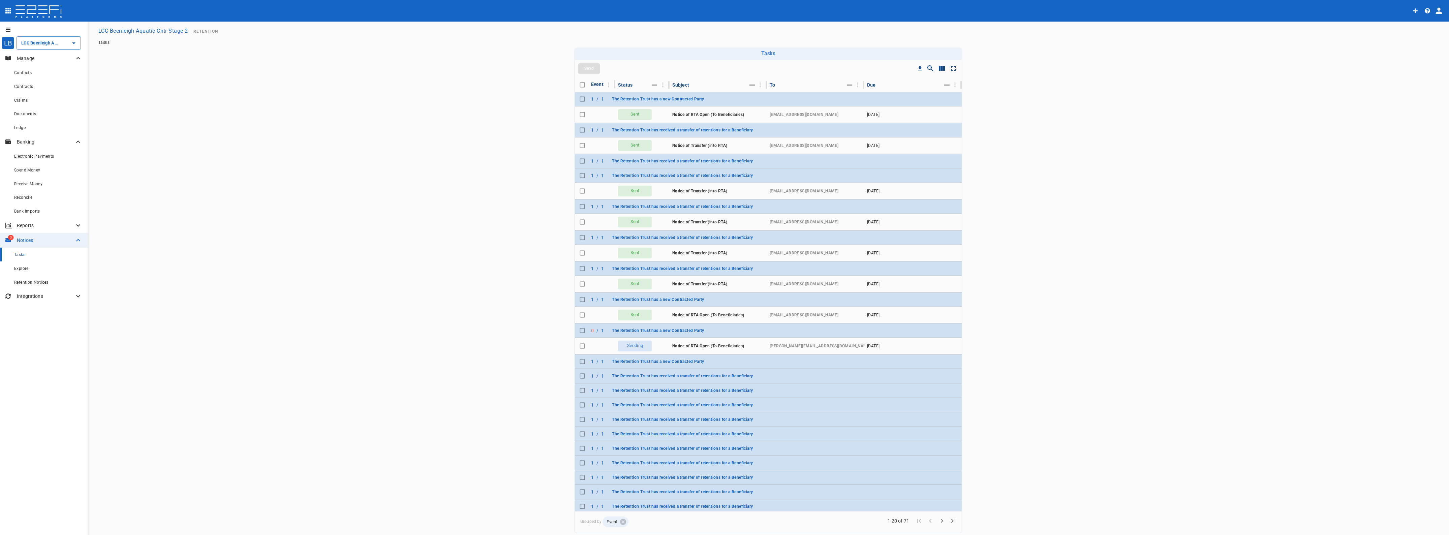
click at [789, 159] on tr "1 / 1 The Retention Trust has received a transfer of retentions for a Beneficia…" at bounding box center [768, 161] width 387 height 14
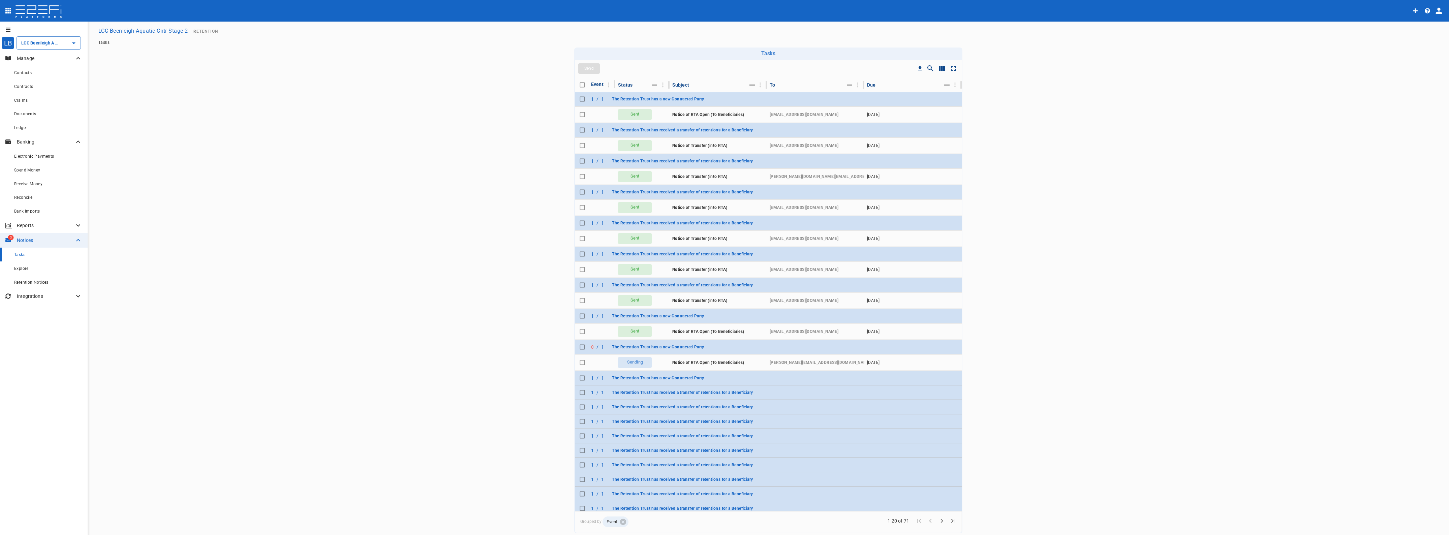
click at [780, 378] on tr "1 / 1 The Retention Trust has a new Contracted Party" at bounding box center [768, 378] width 387 height 14
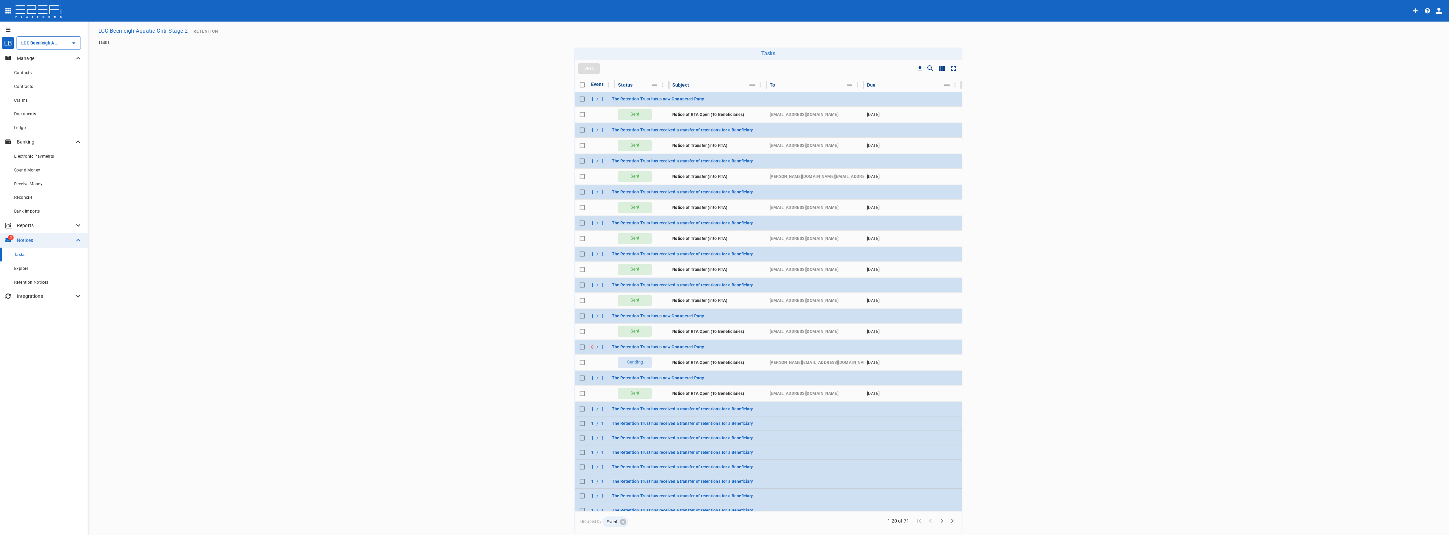
click at [791, 408] on tr "1 / 1 The Retention Trust has received a transfer of retentions for a Beneficia…" at bounding box center [768, 409] width 387 height 14
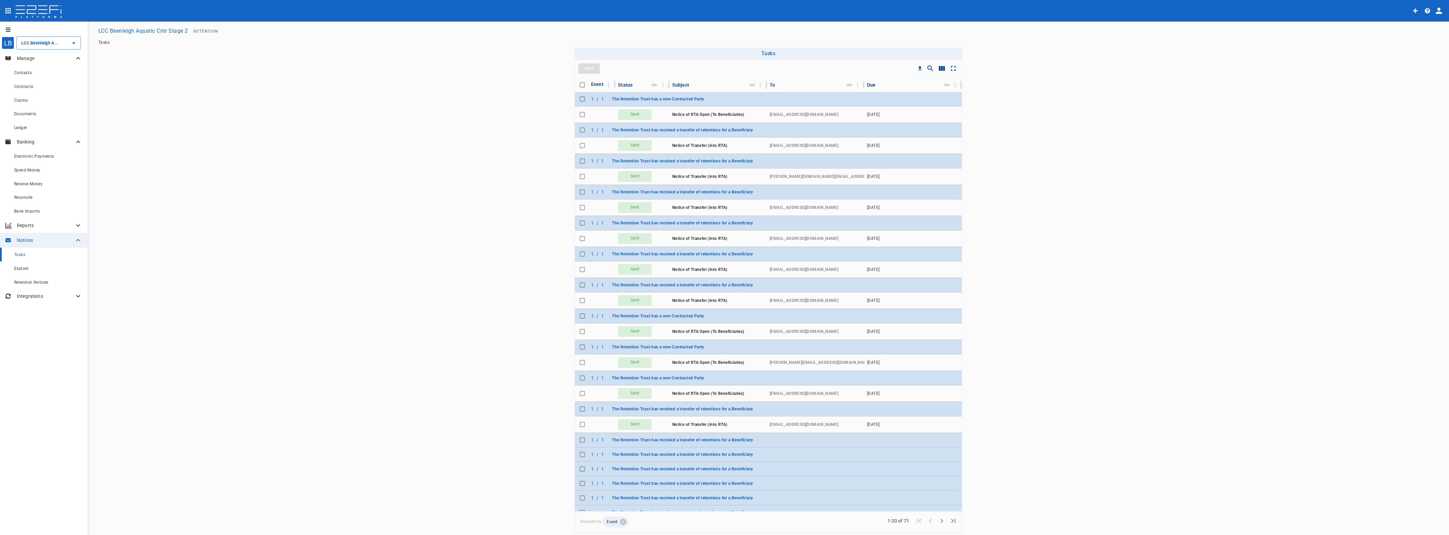
click at [39, 44] on input "LCC Beenleigh Aquatic Cntr Stage 2" at bounding box center [39, 42] width 39 height 7
click at [44, 75] on p "LCC Beenleigh A..." at bounding box center [33, 77] width 44 height 8
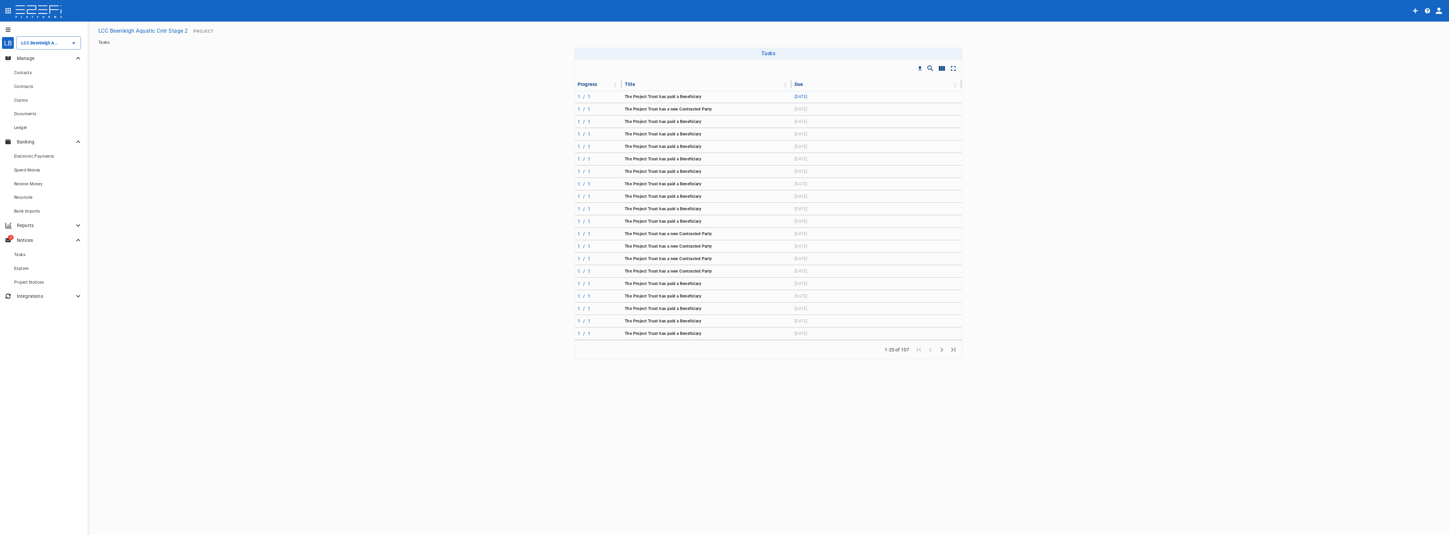
click at [856, 95] on td "24 September 2025" at bounding box center [877, 97] width 170 height 12
click at [19, 253] on span "Tasks" at bounding box center [19, 254] width 11 height 5
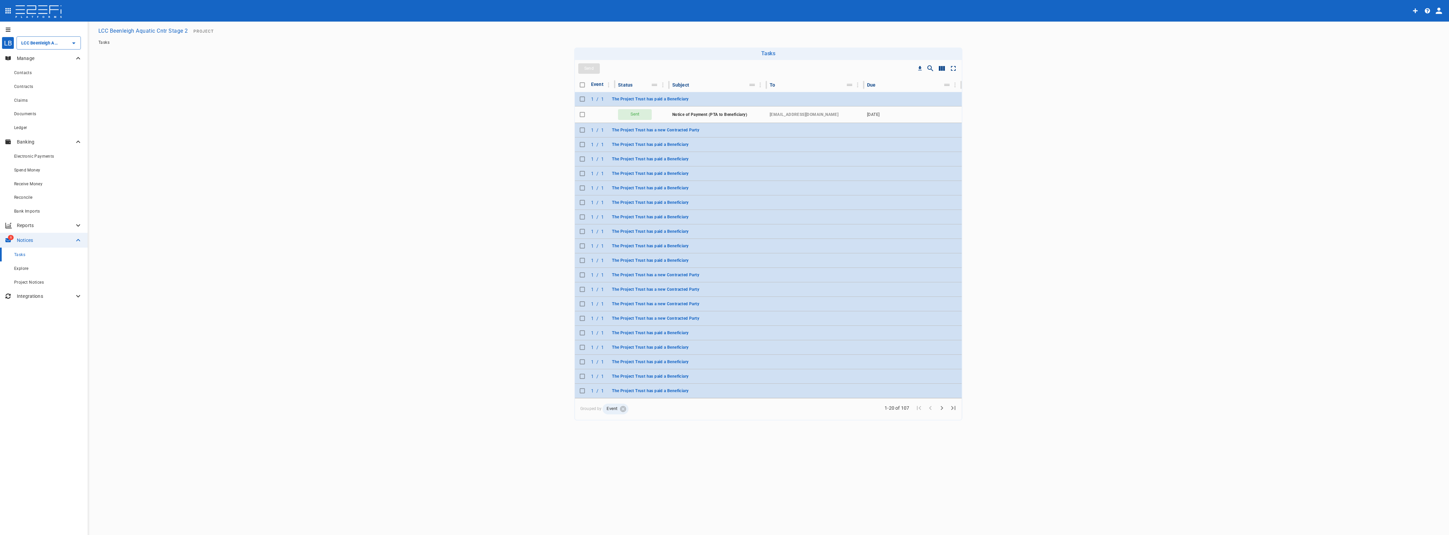
click at [873, 127] on td at bounding box center [912, 130] width 97 height 14
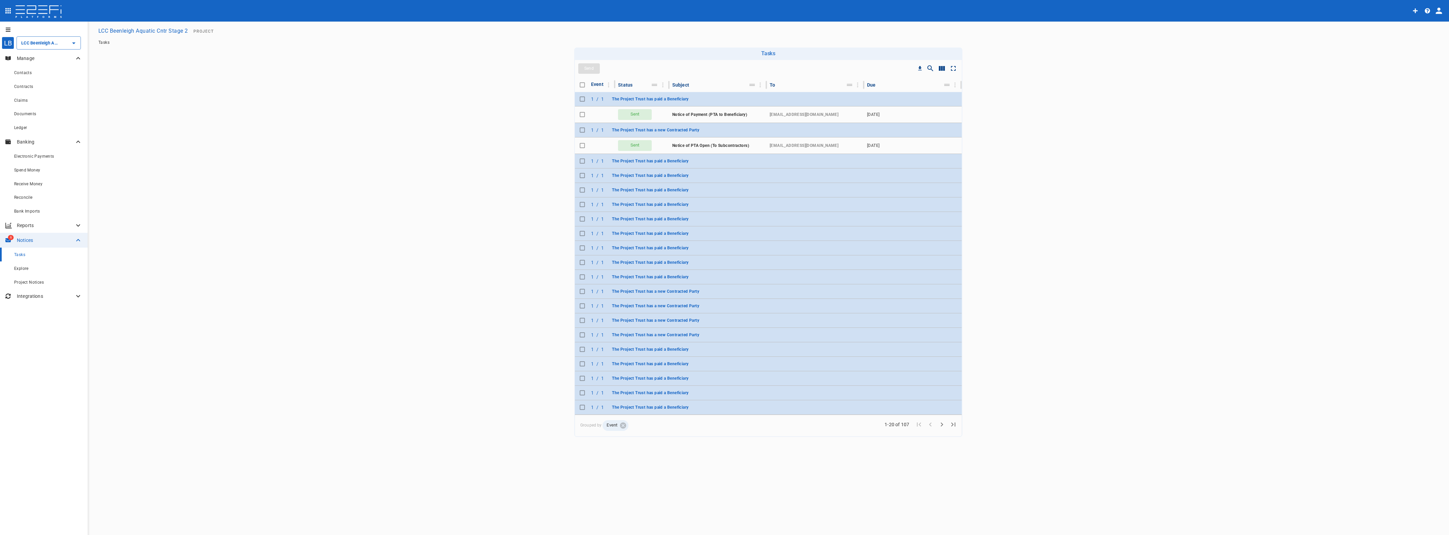
click at [880, 159] on td at bounding box center [912, 161] width 97 height 14
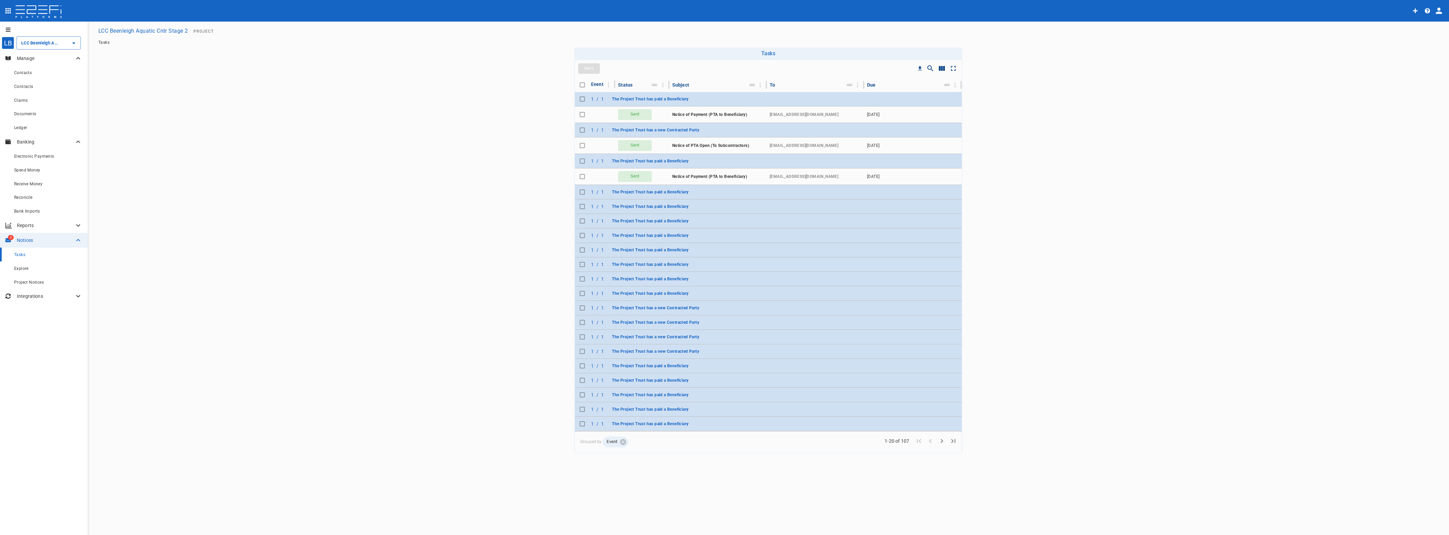
click at [875, 189] on td at bounding box center [912, 192] width 97 height 14
